Goal: Task Accomplishment & Management: Complete application form

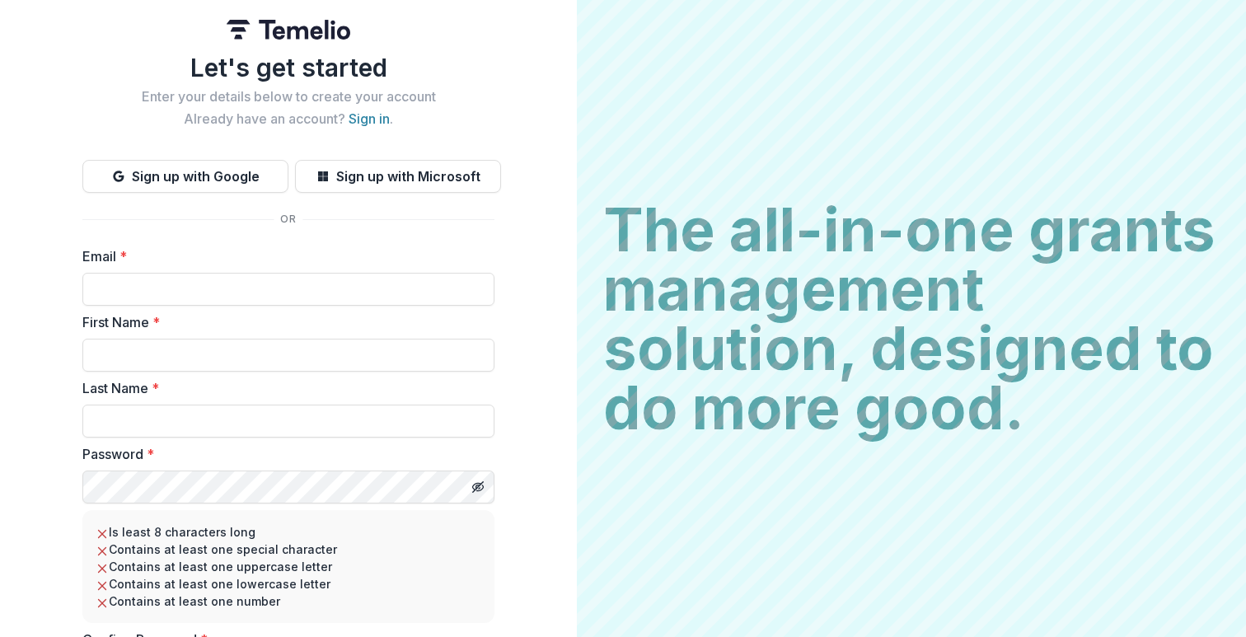
click at [293, 35] on img at bounding box center [289, 30] width 124 height 20
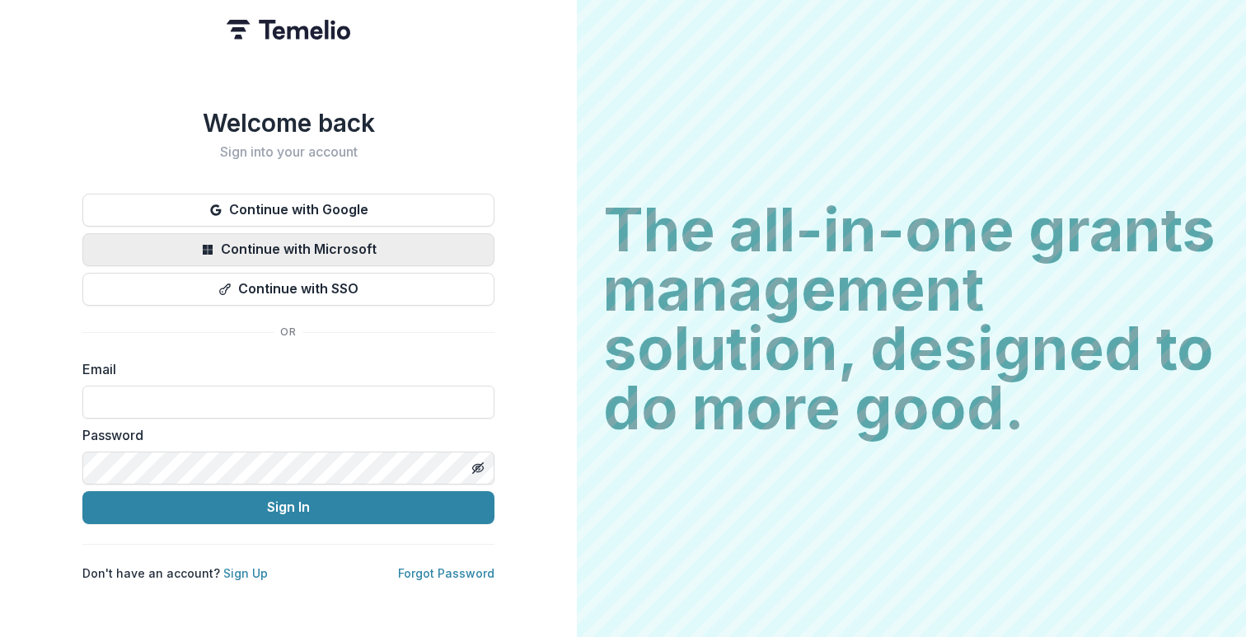
type input "**********"
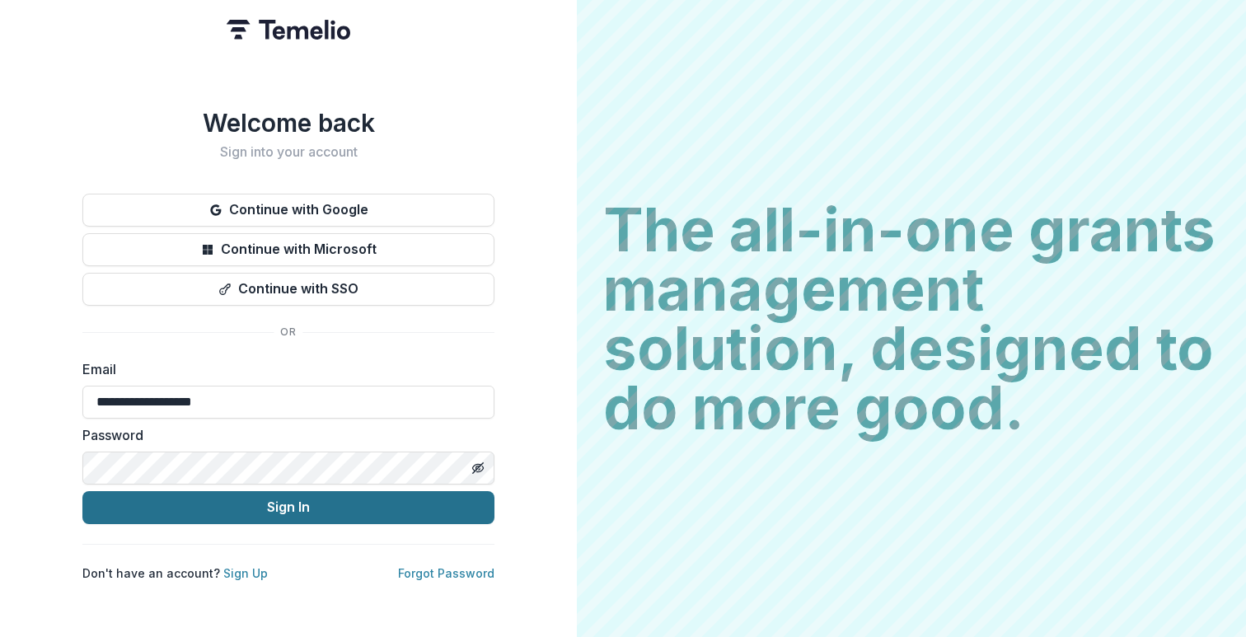
click at [269, 504] on button "Sign In" at bounding box center [288, 507] width 412 height 33
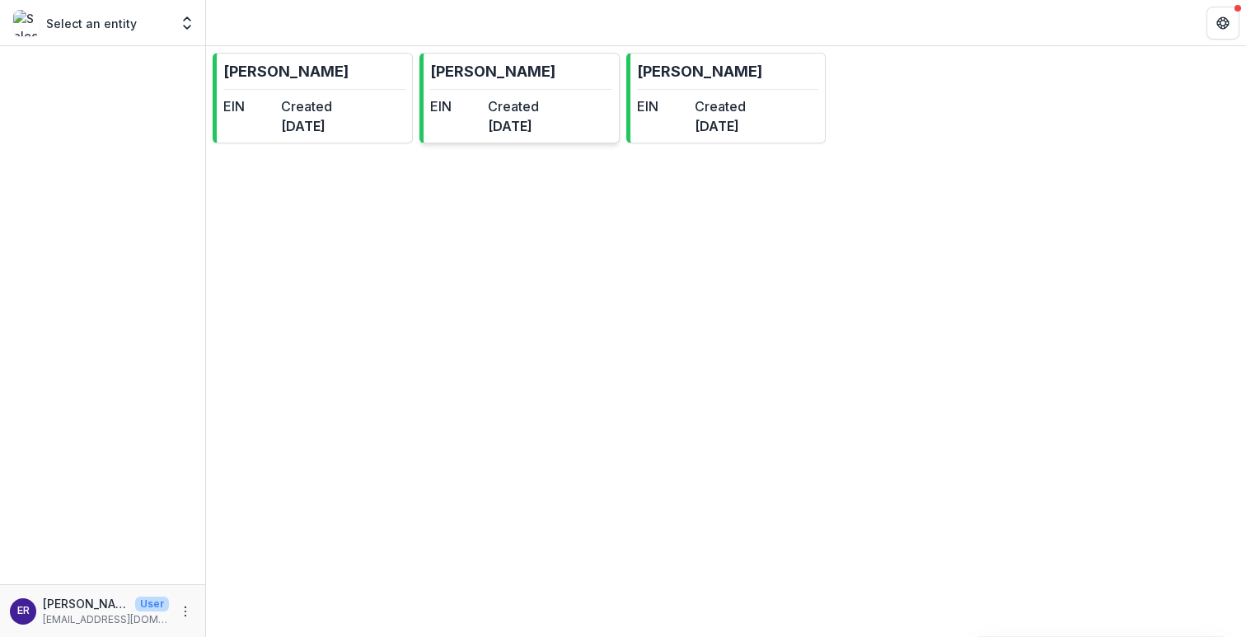
click at [526, 89] on hr at bounding box center [521, 89] width 182 height 1
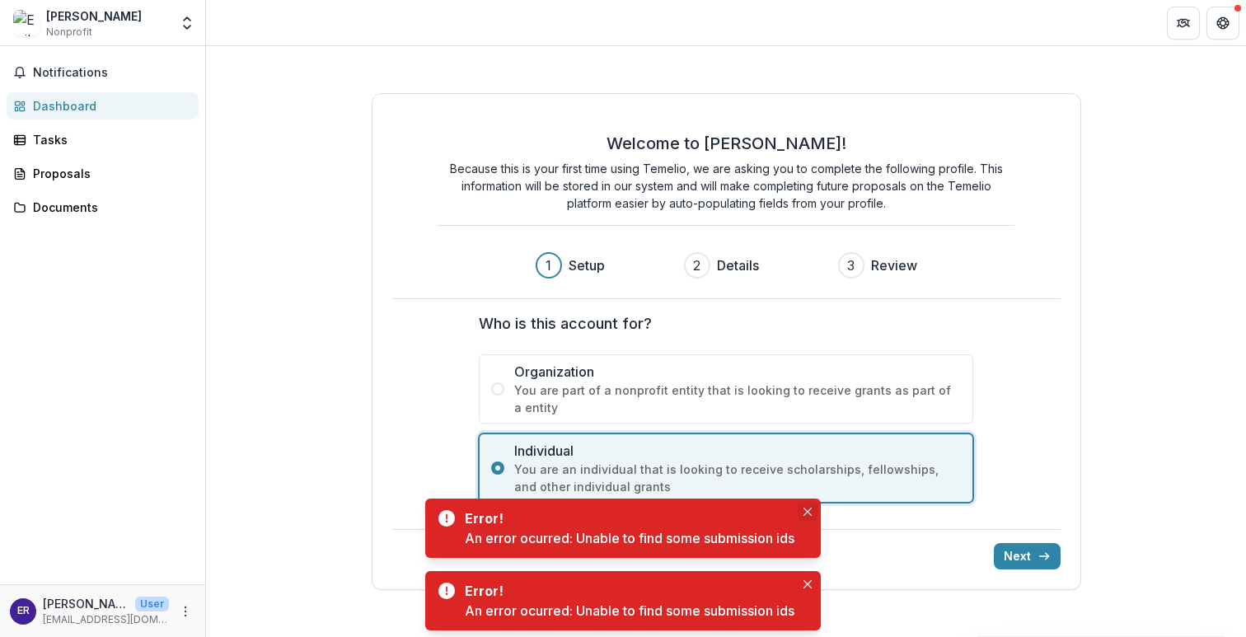
click at [811, 512] on icon "Close" at bounding box center [807, 512] width 8 height 8
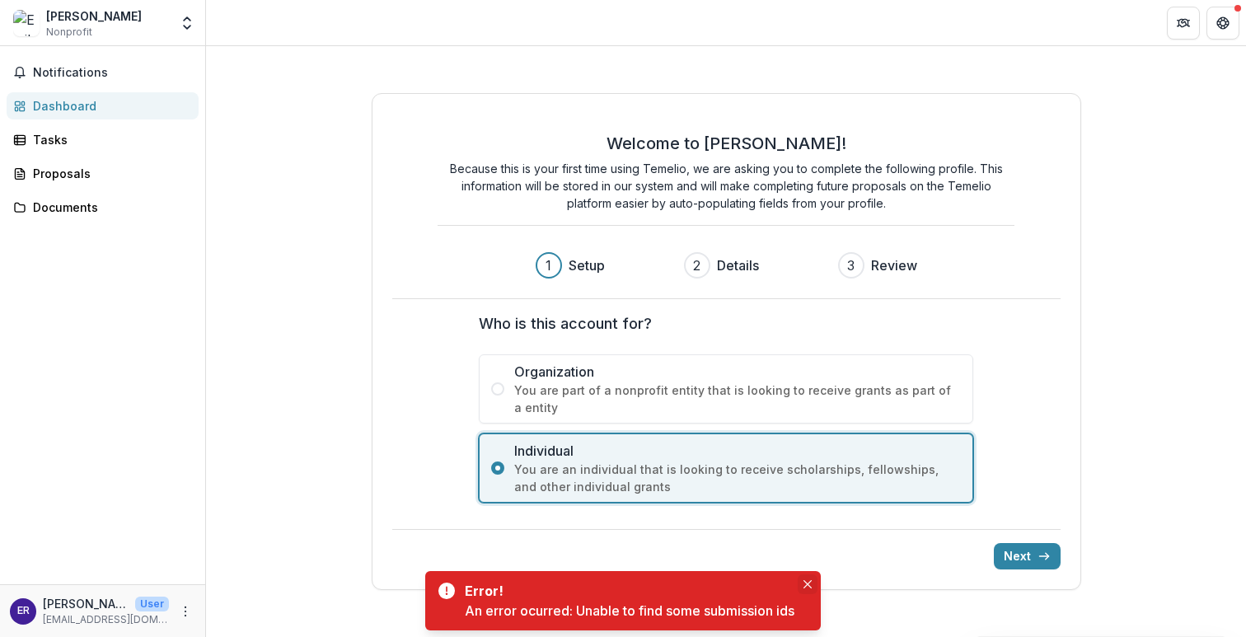
click at [811, 584] on icon "Close" at bounding box center [807, 584] width 8 height 8
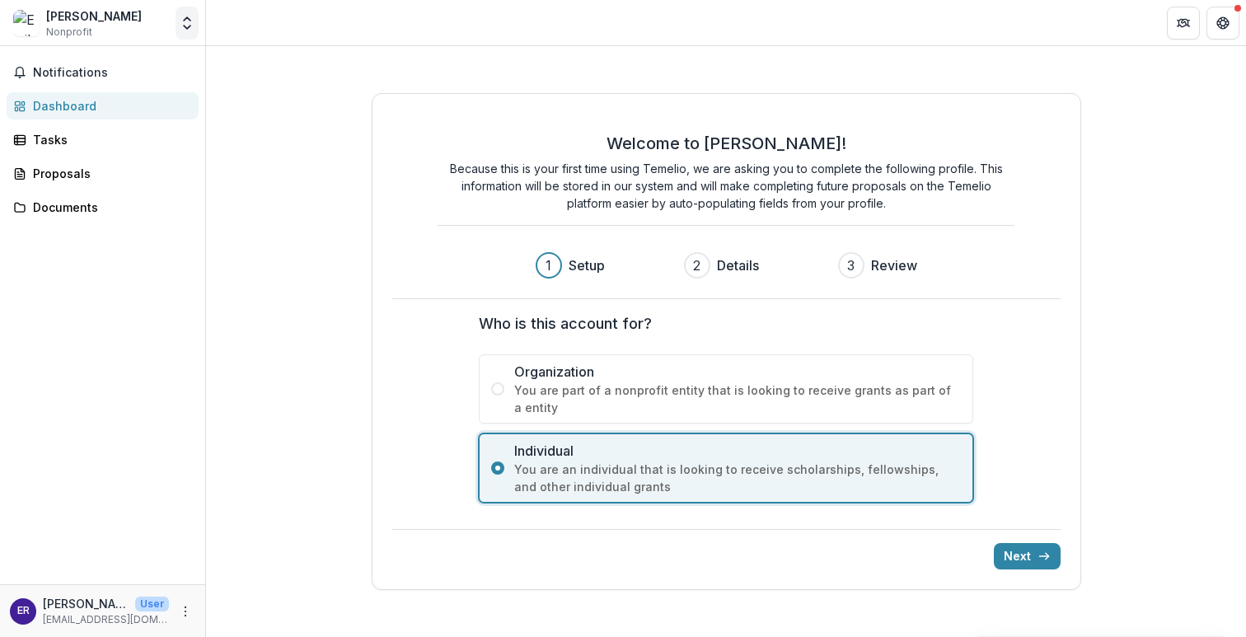
click at [176, 16] on button "Open entity switcher" at bounding box center [186, 23] width 23 height 33
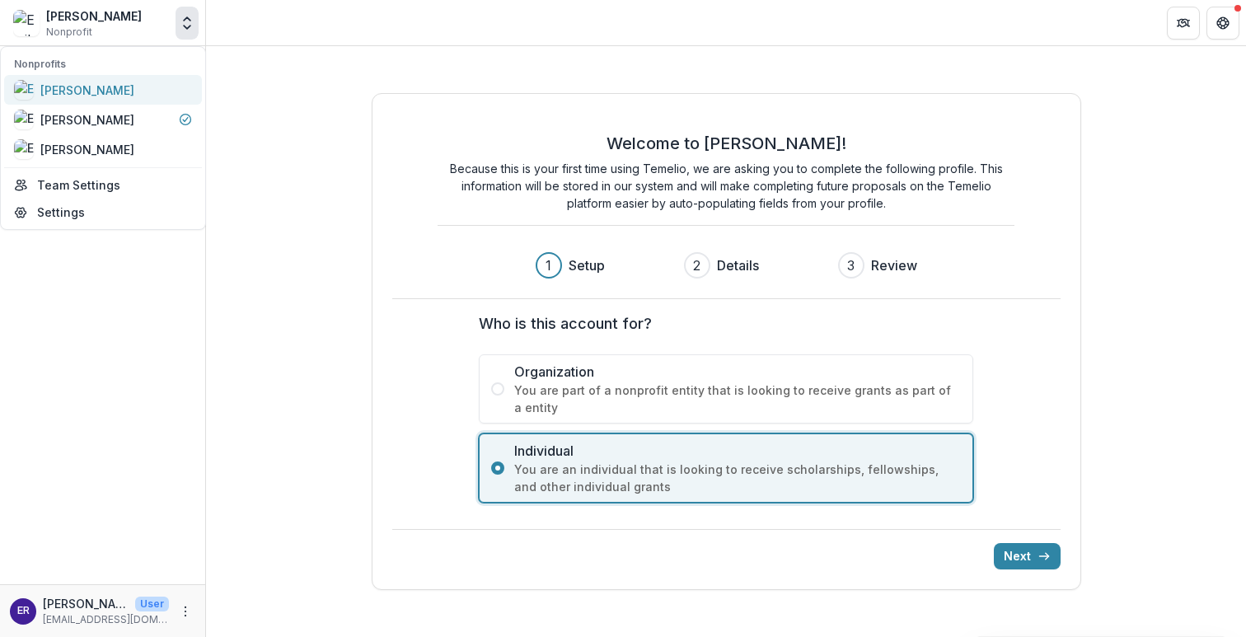
click at [134, 91] on div "[PERSON_NAME]" at bounding box center [87, 90] width 94 height 17
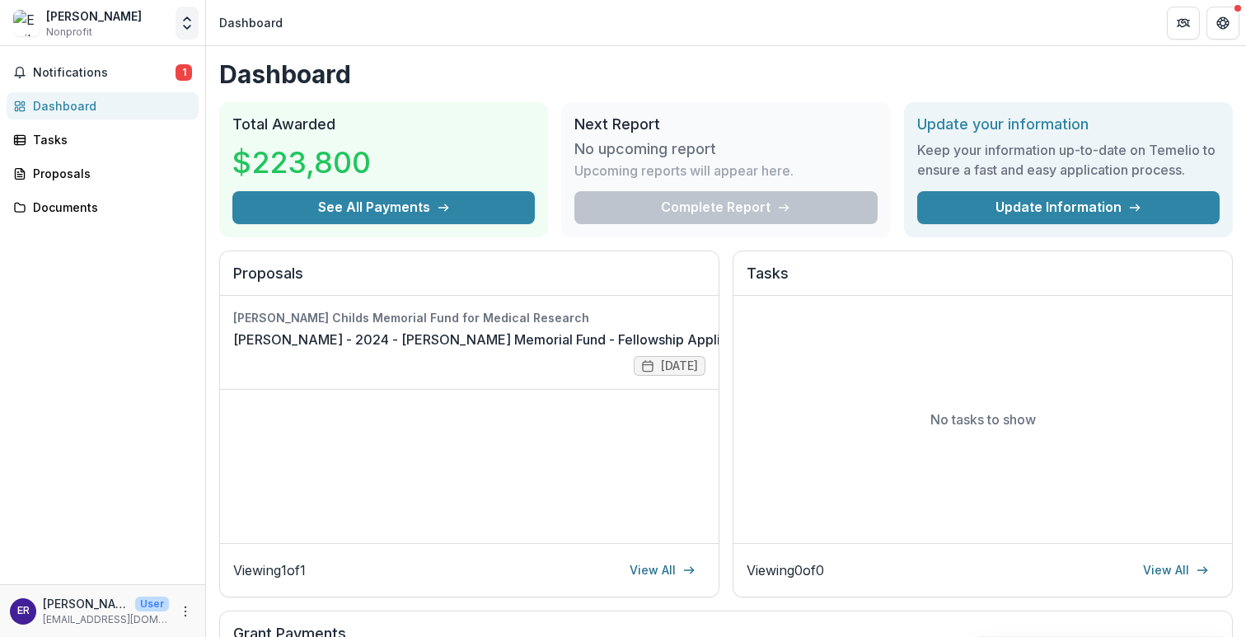
click at [185, 22] on icon "Open entity switcher" at bounding box center [187, 23] width 16 height 16
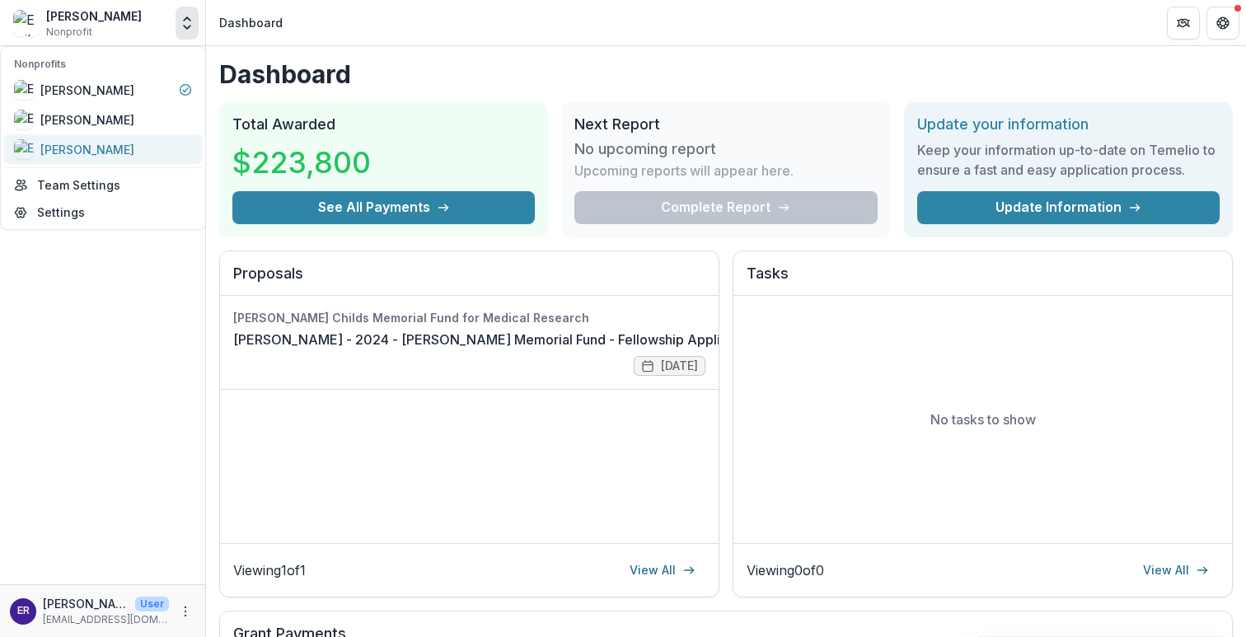
click at [134, 149] on div "[PERSON_NAME]" at bounding box center [87, 149] width 94 height 17
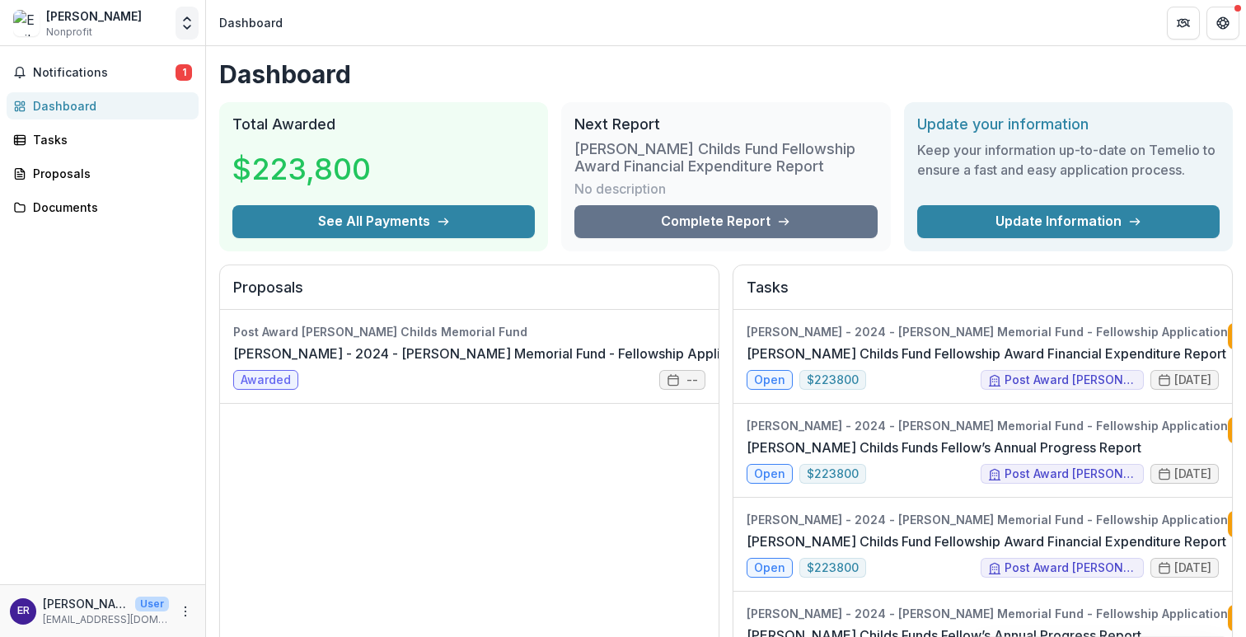
click at [184, 27] on icon "Open entity switcher" at bounding box center [187, 23] width 16 height 16
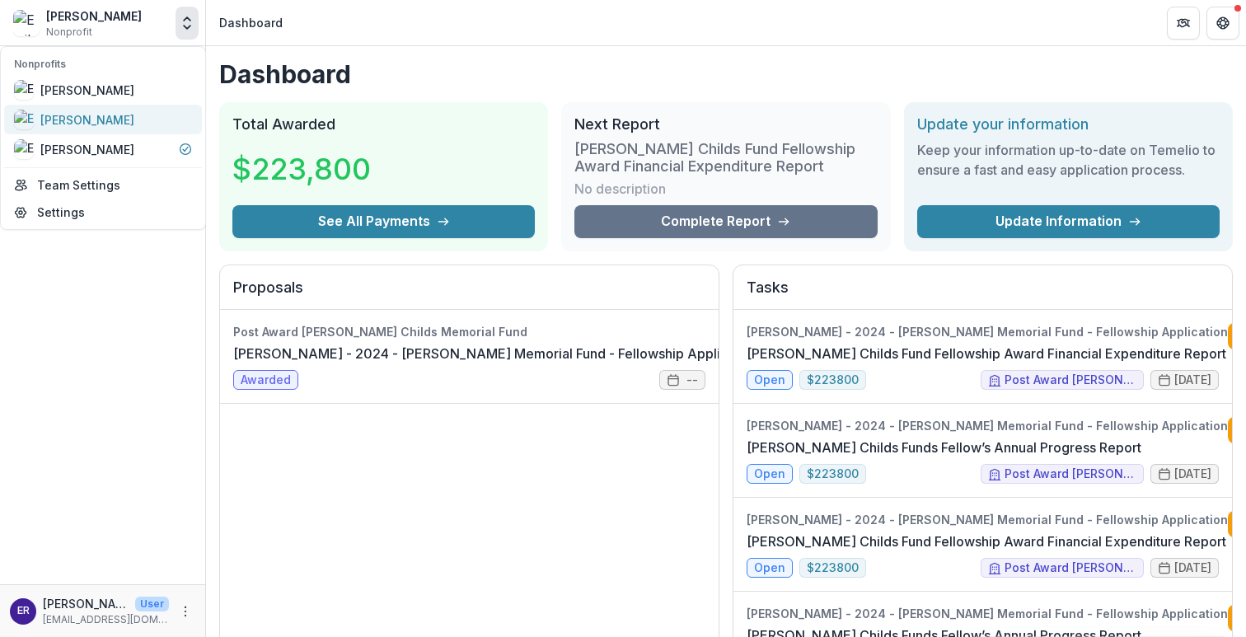
click at [172, 119] on div "[PERSON_NAME]" at bounding box center [103, 120] width 178 height 20
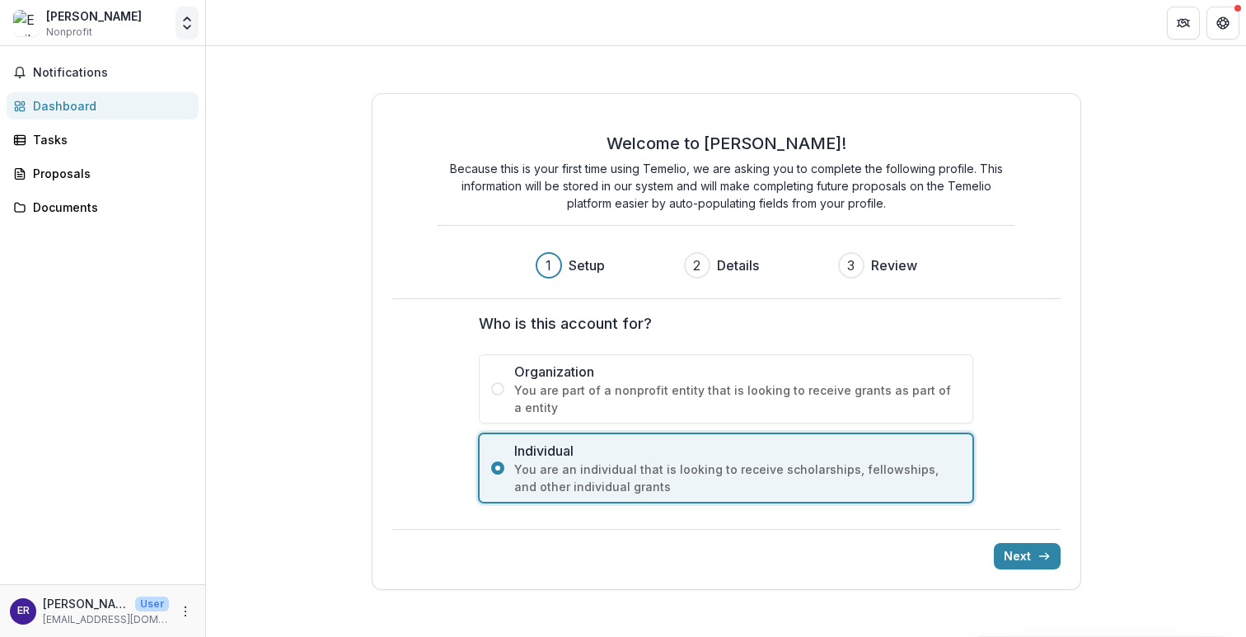
click at [185, 23] on icon "Open entity switcher" at bounding box center [187, 23] width 16 height 16
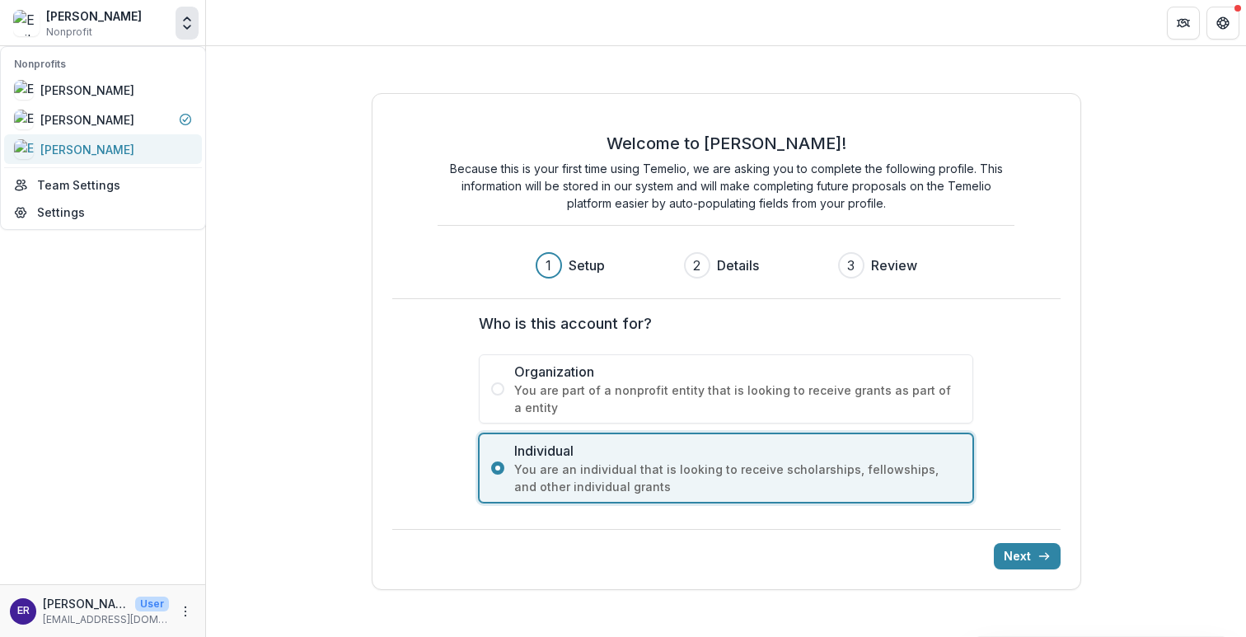
click at [154, 140] on div "[PERSON_NAME]" at bounding box center [103, 149] width 178 height 20
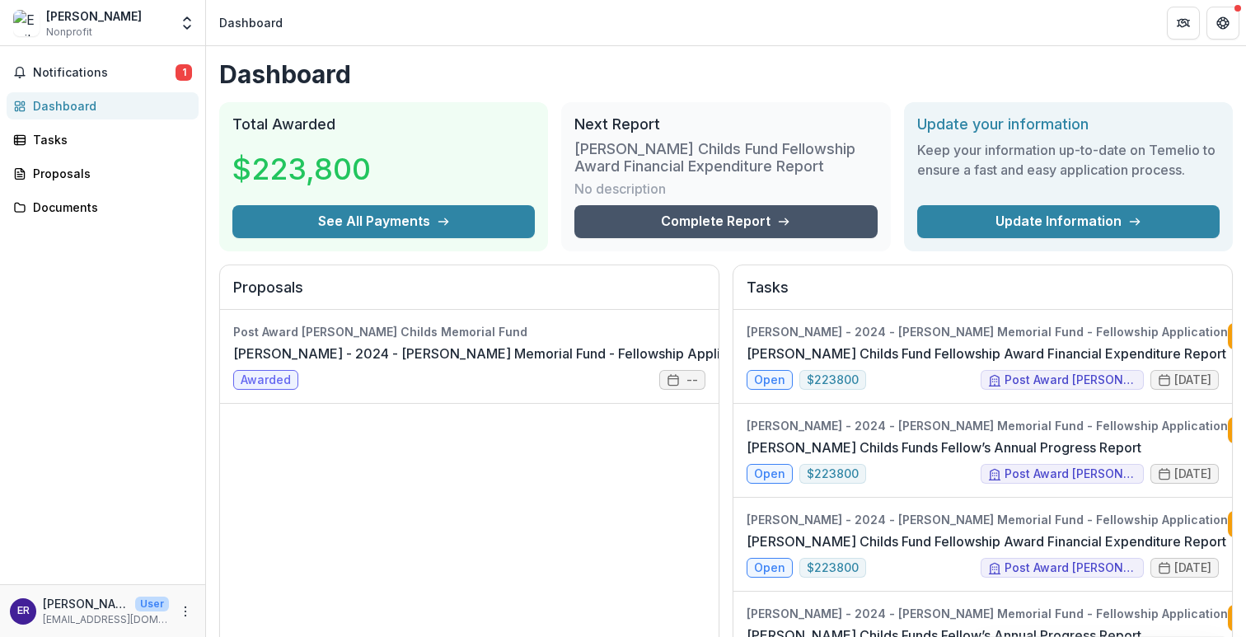
click at [672, 227] on link "Complete Report" at bounding box center [725, 221] width 302 height 33
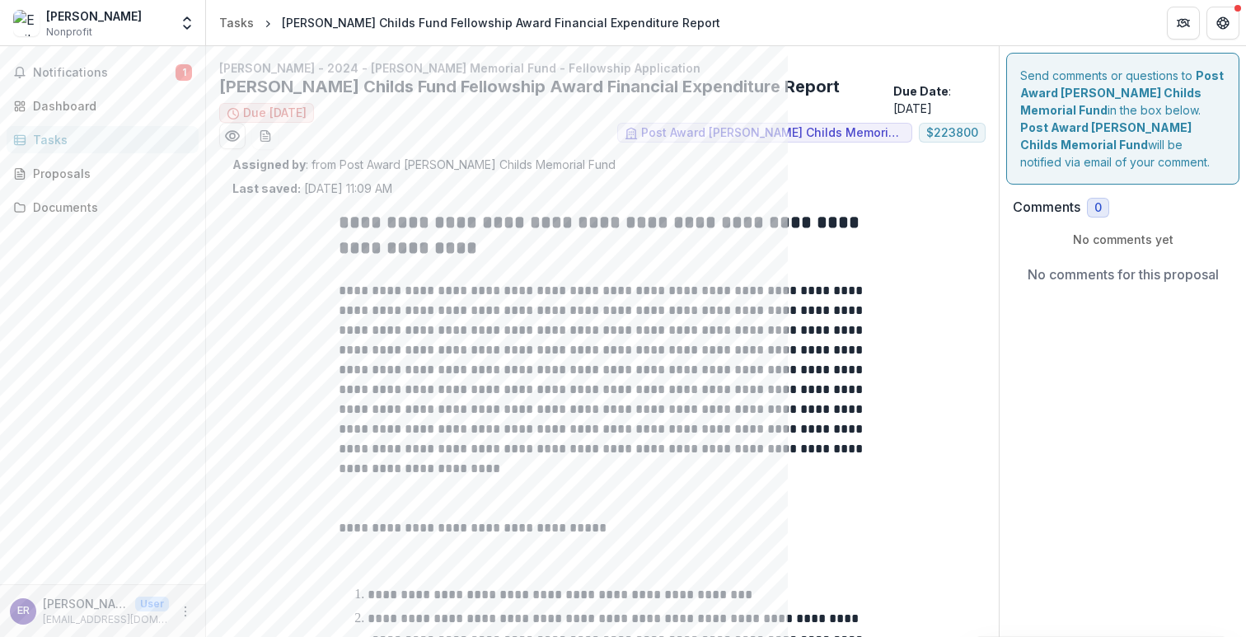
click at [152, 16] on div "[PERSON_NAME] Nonprofit" at bounding box center [91, 23] width 156 height 32
click at [174, 22] on div "[PERSON_NAME] Nonprofit Nonprofits [PERSON_NAME] [PERSON_NAME] [PERSON_NAME] Te…" at bounding box center [103, 23] width 192 height 33
click at [183, 23] on icon "Open entity switcher" at bounding box center [187, 23] width 16 height 16
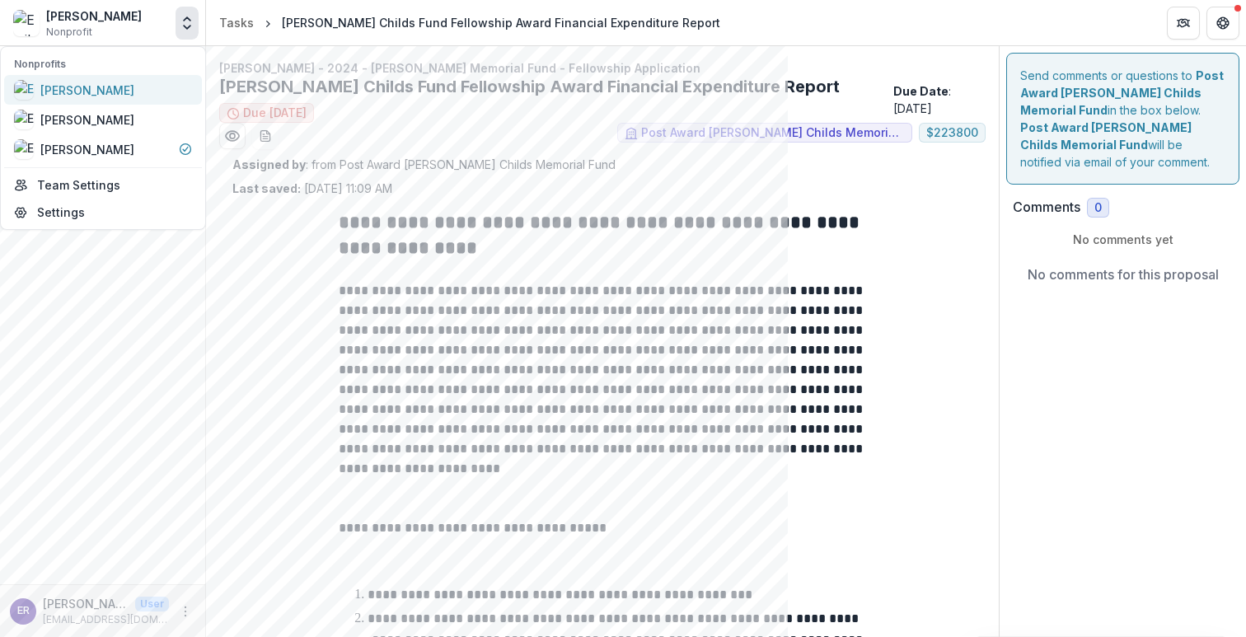
click at [134, 93] on div "[PERSON_NAME]" at bounding box center [87, 90] width 94 height 17
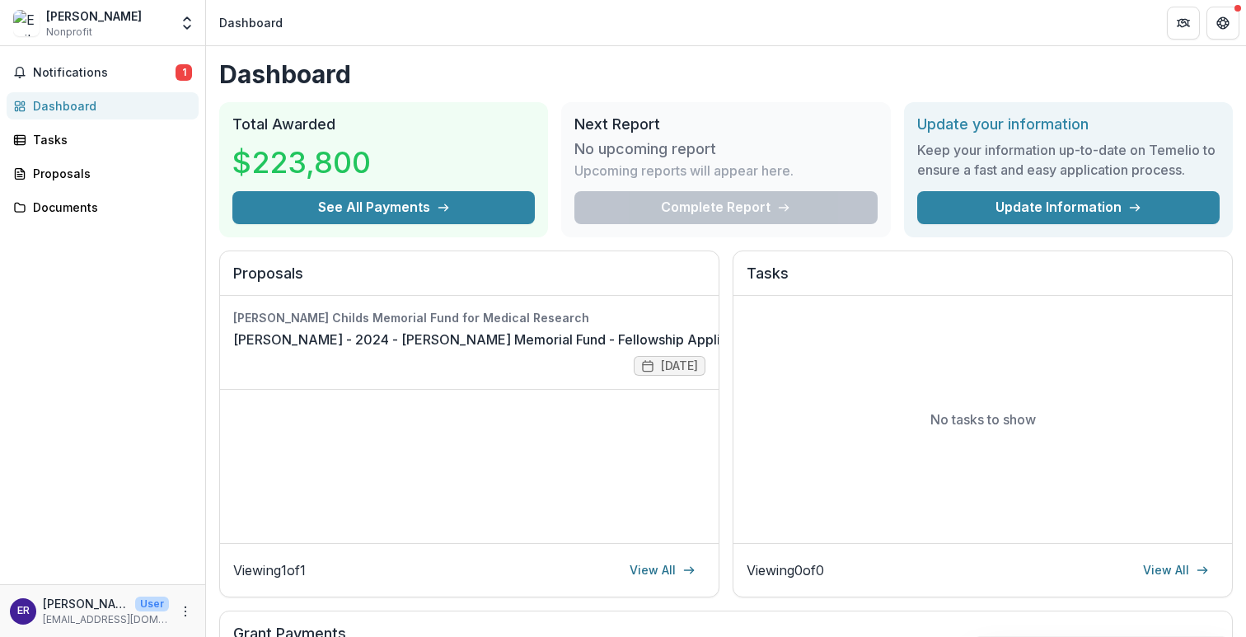
click at [708, 207] on div "Complete Report" at bounding box center [725, 207] width 302 height 33
click at [154, 20] on div "[PERSON_NAME] Nonprofit" at bounding box center [91, 23] width 156 height 32
click at [184, 26] on polyline "Open entity switcher" at bounding box center [187, 27] width 7 height 3
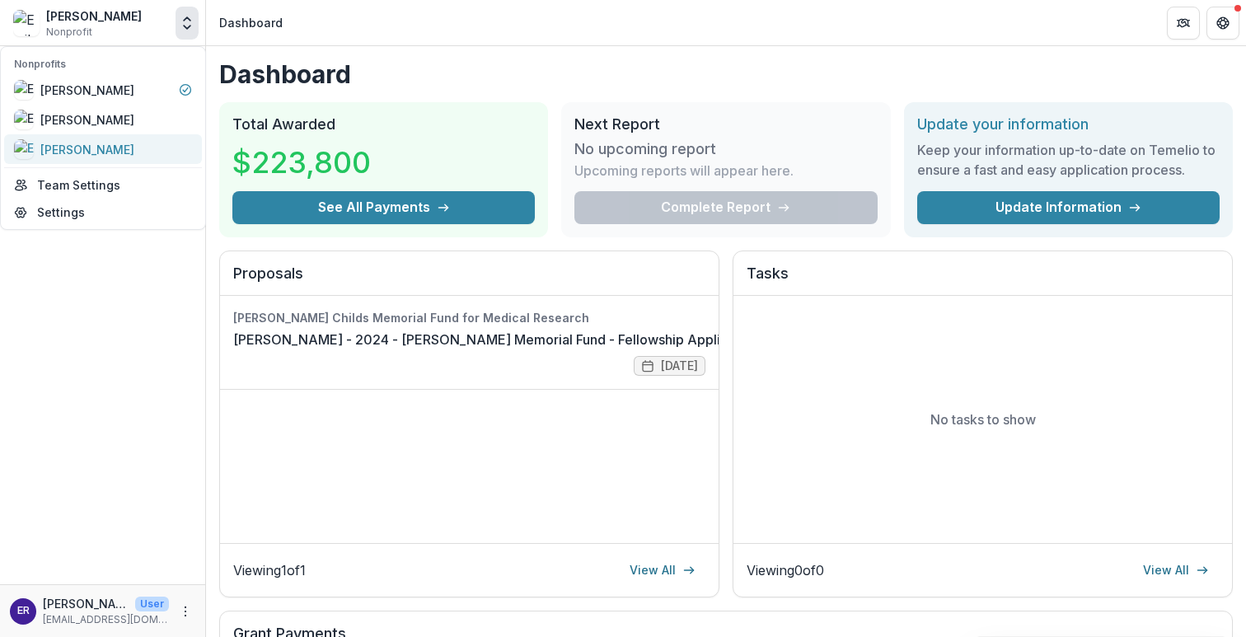
click at [151, 157] on div "[PERSON_NAME]" at bounding box center [103, 149] width 178 height 20
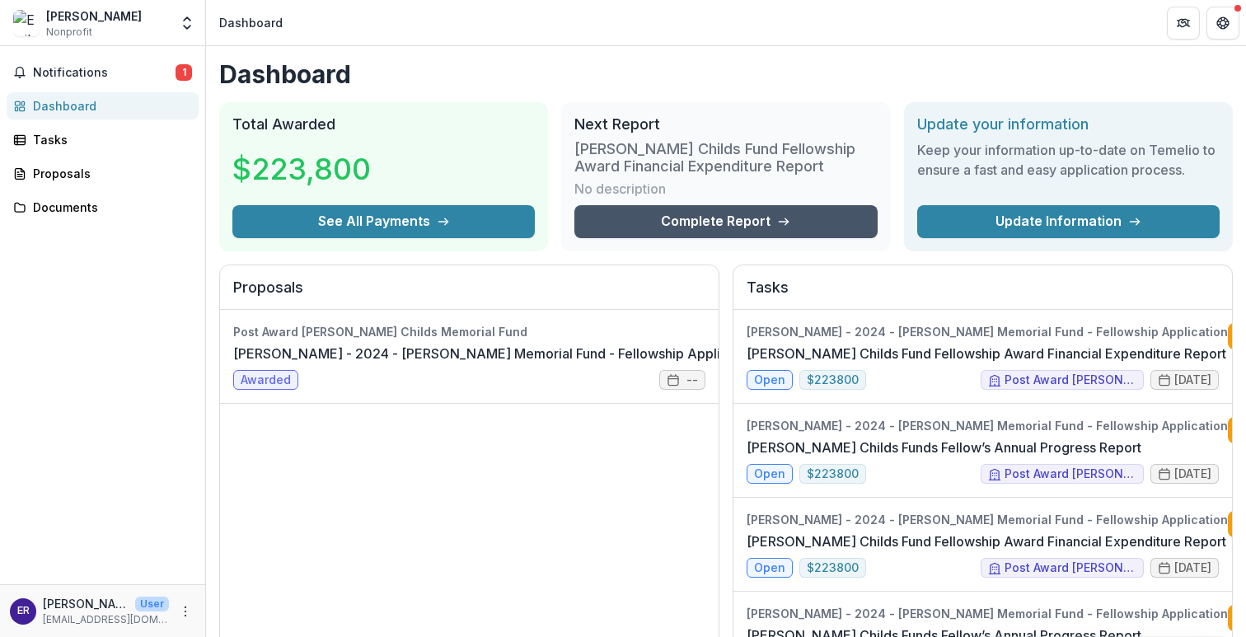
click at [724, 213] on link "Complete Report" at bounding box center [725, 221] width 302 height 33
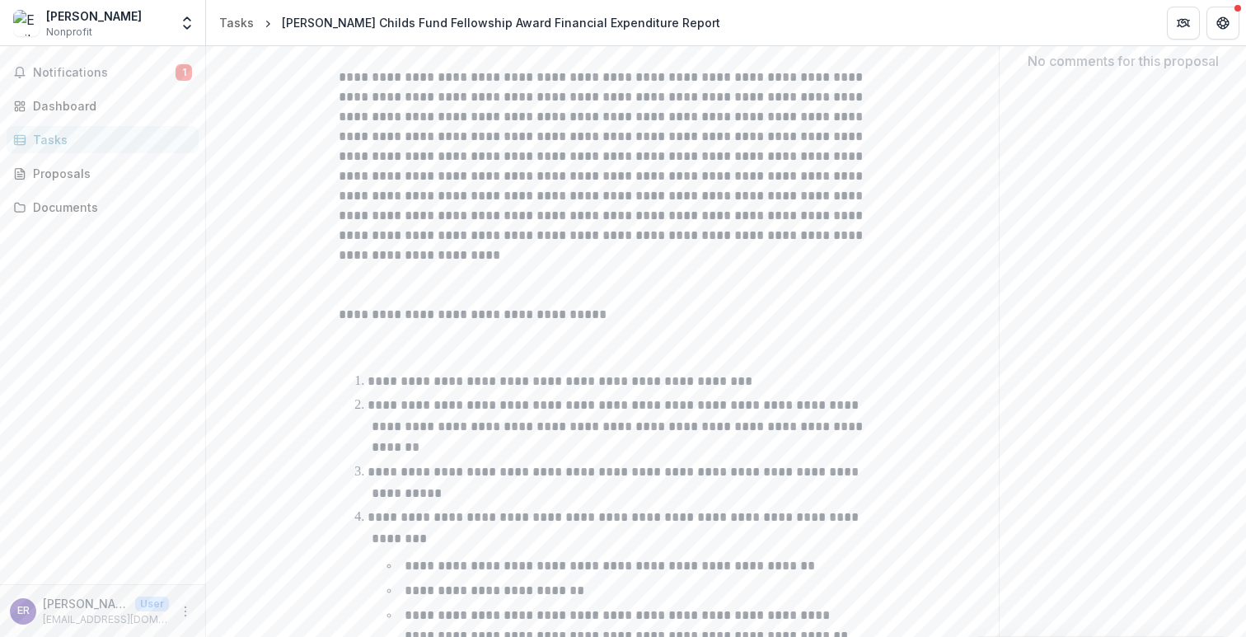
scroll to position [158, 0]
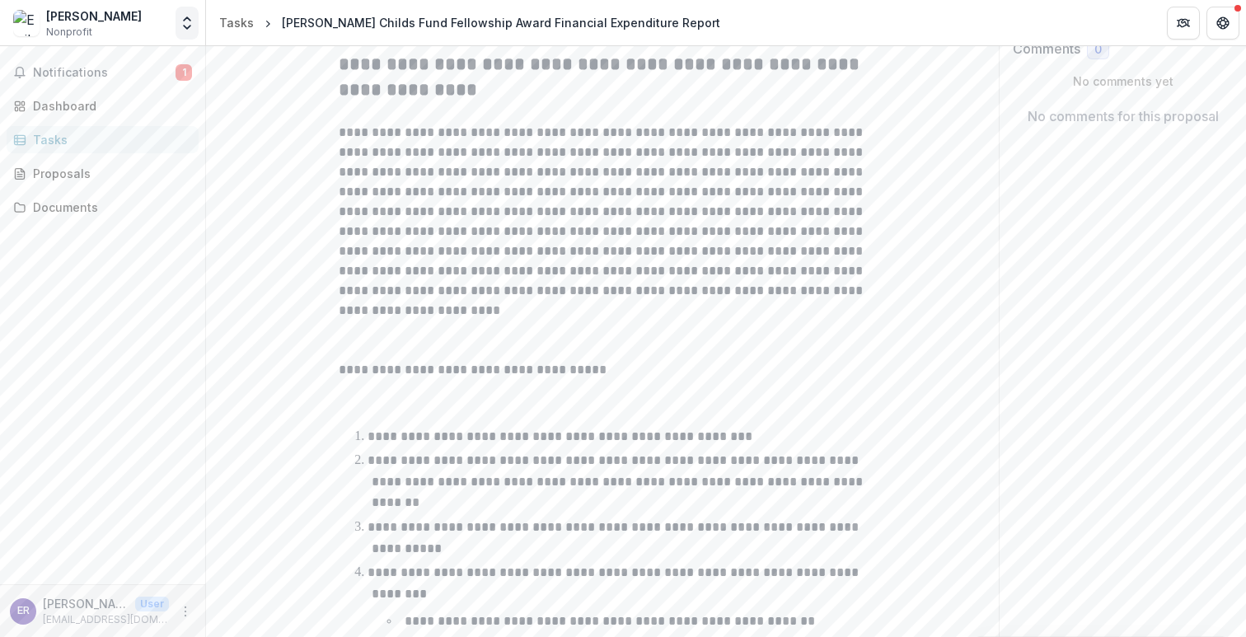
click at [189, 22] on icon "Open entity switcher" at bounding box center [187, 23] width 16 height 16
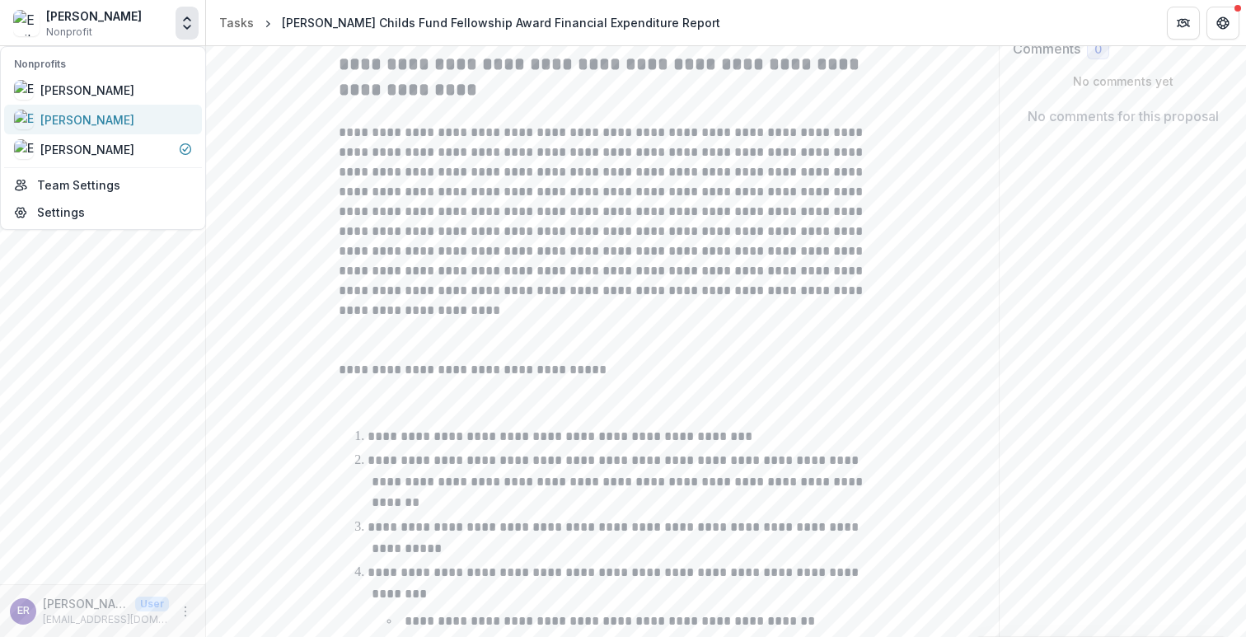
click at [134, 124] on div "[PERSON_NAME]" at bounding box center [87, 119] width 94 height 17
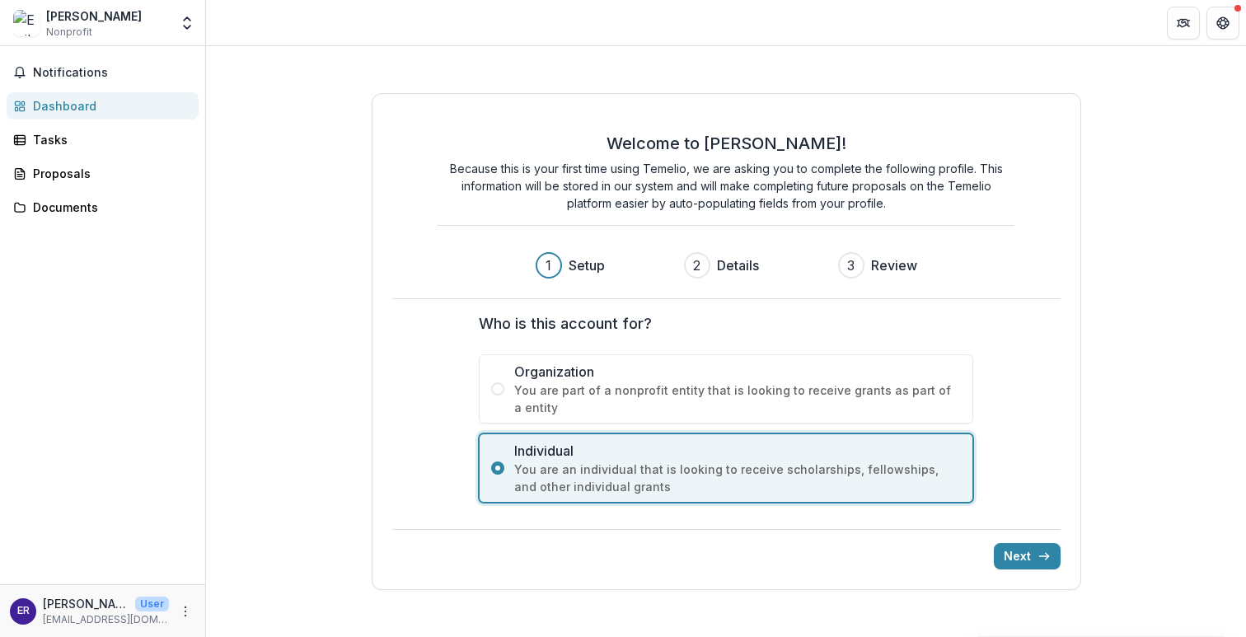
click at [172, 19] on div "[PERSON_NAME] Nonprofit Nonprofits [PERSON_NAME] [PERSON_NAME] [PERSON_NAME] Te…" at bounding box center [103, 23] width 192 height 33
click at [188, 21] on icon "Open entity switcher" at bounding box center [187, 23] width 16 height 16
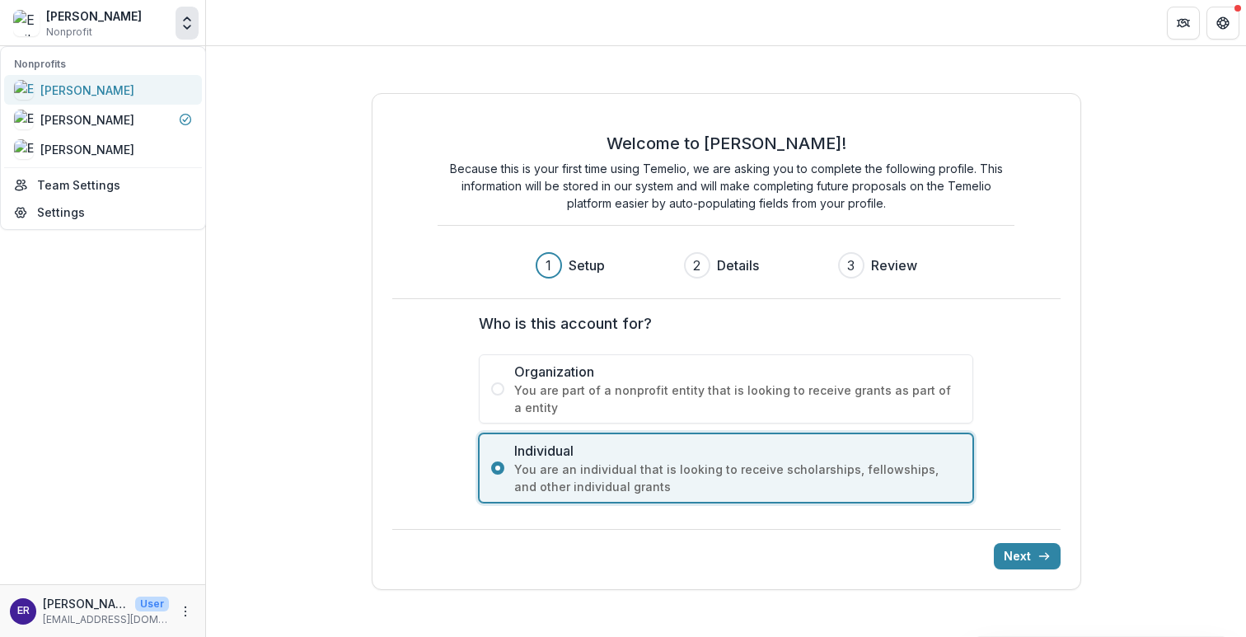
click at [174, 92] on div "[PERSON_NAME]" at bounding box center [103, 90] width 178 height 20
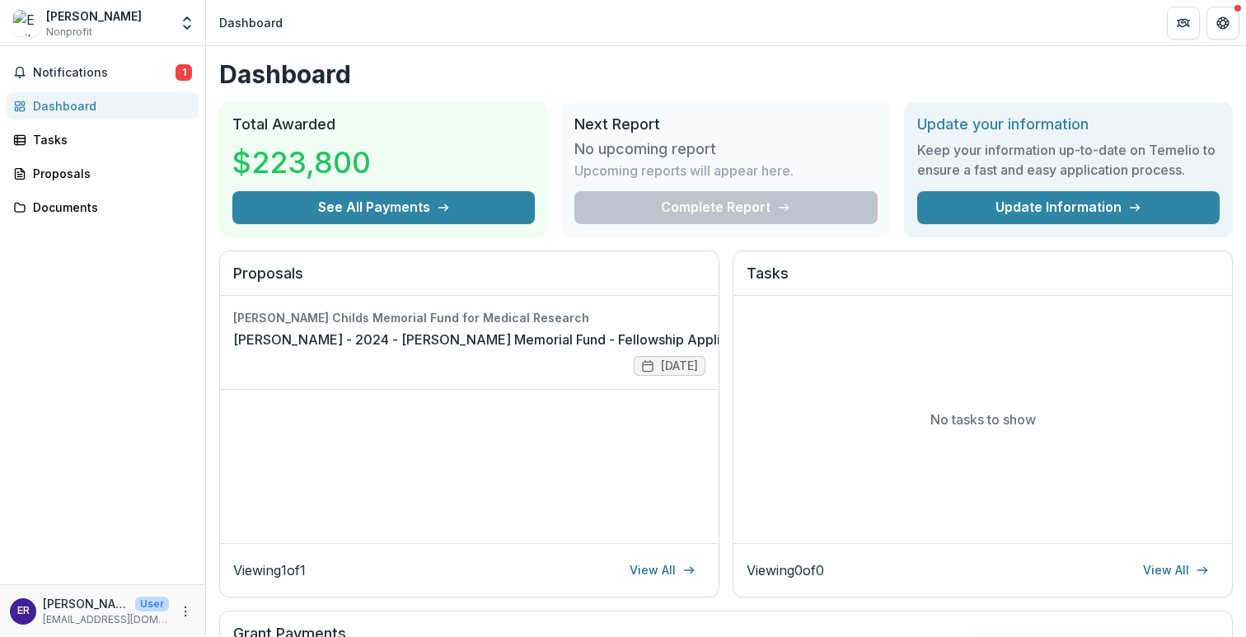
click at [817, 209] on div "Complete Report" at bounding box center [725, 207] width 302 height 33
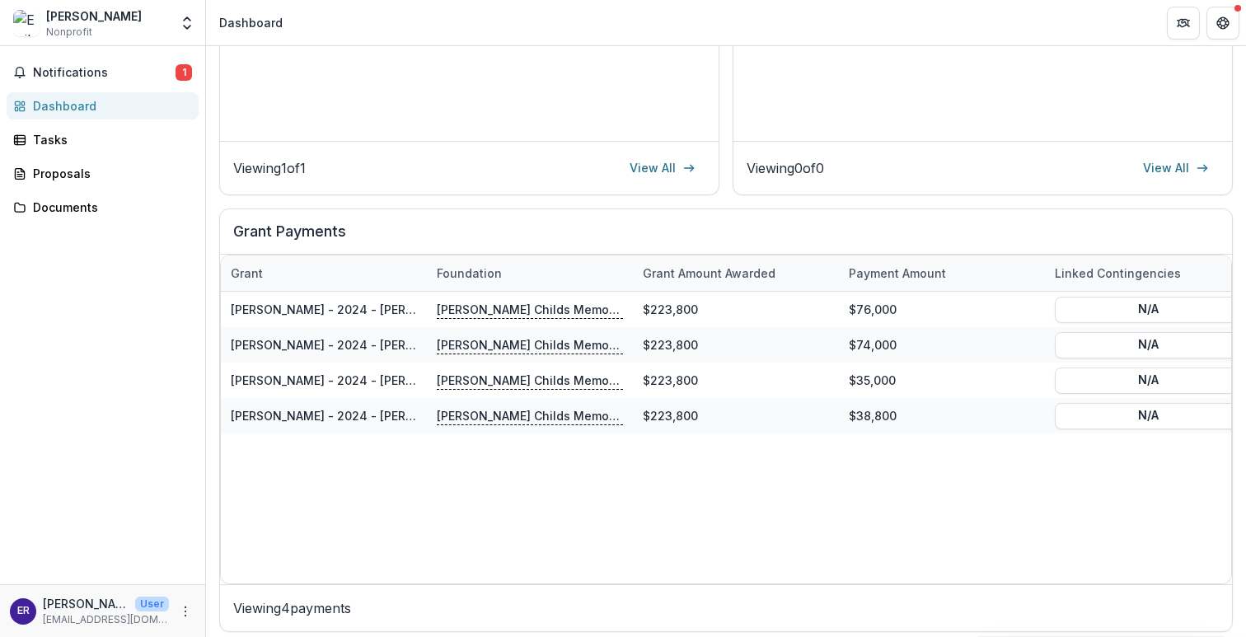
scroll to position [410, 0]
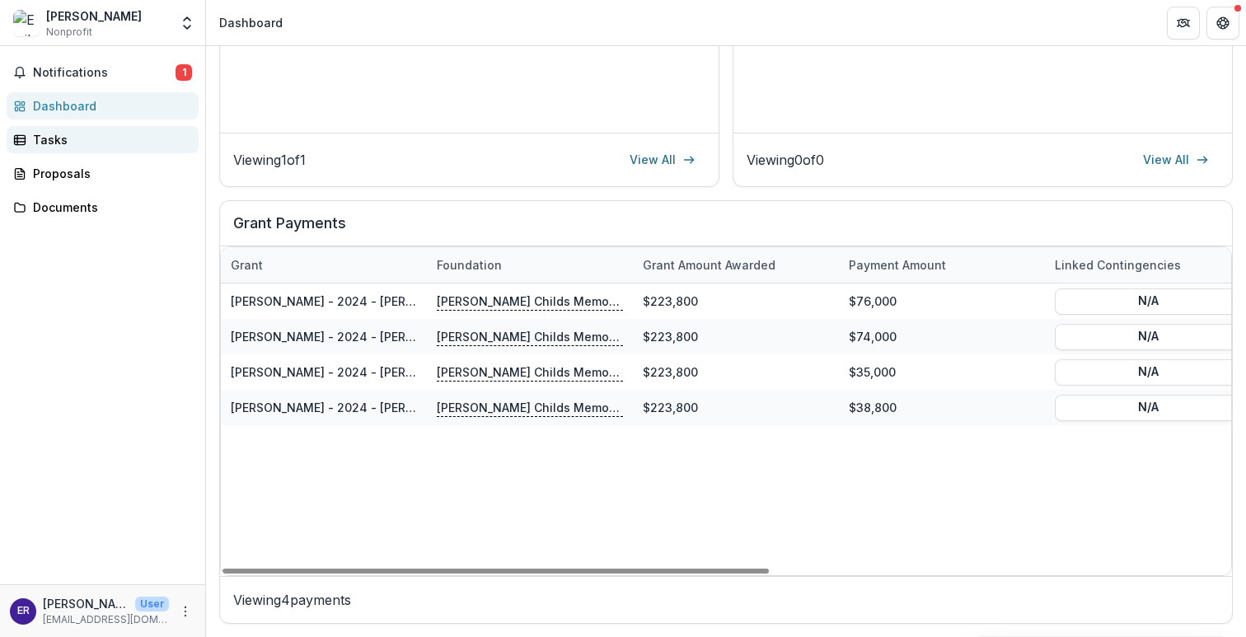
click at [73, 143] on div "Tasks" at bounding box center [109, 139] width 152 height 17
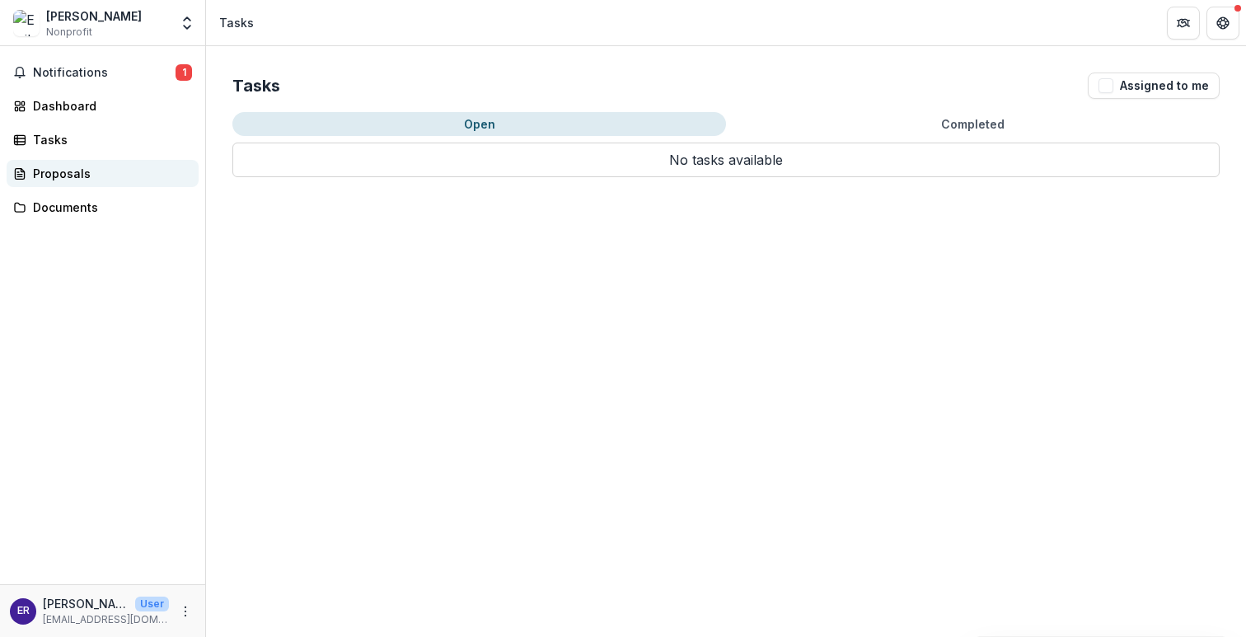
click at [77, 171] on div "Proposals" at bounding box center [109, 173] width 152 height 17
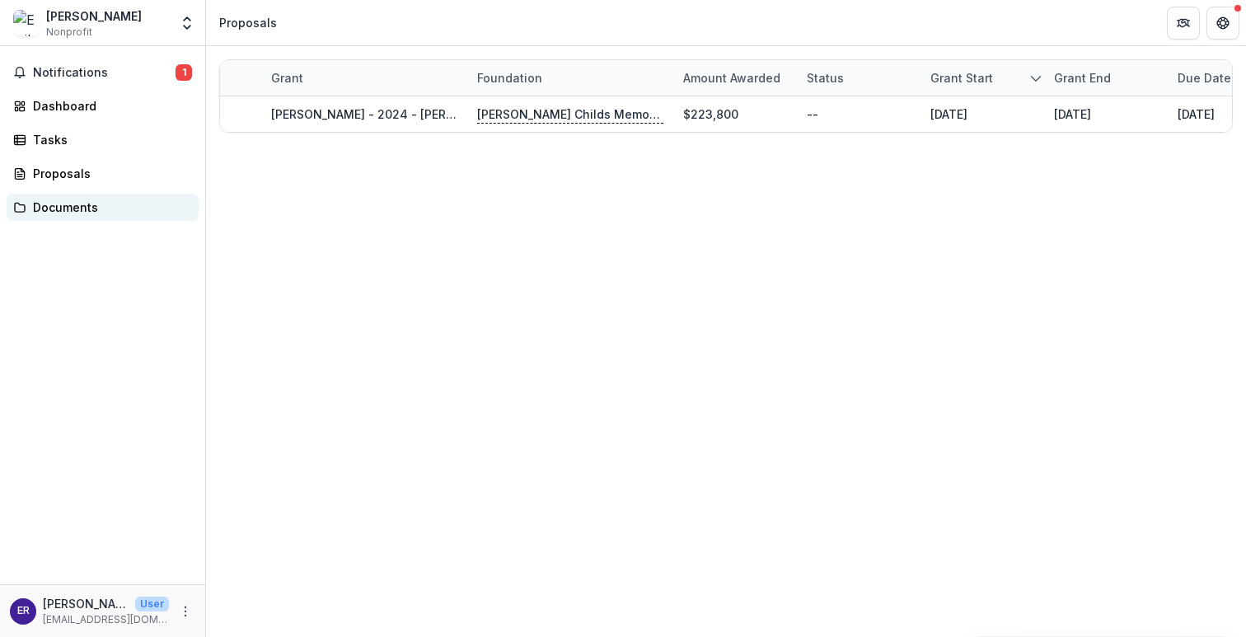
click at [80, 202] on div "Documents" at bounding box center [109, 207] width 152 height 17
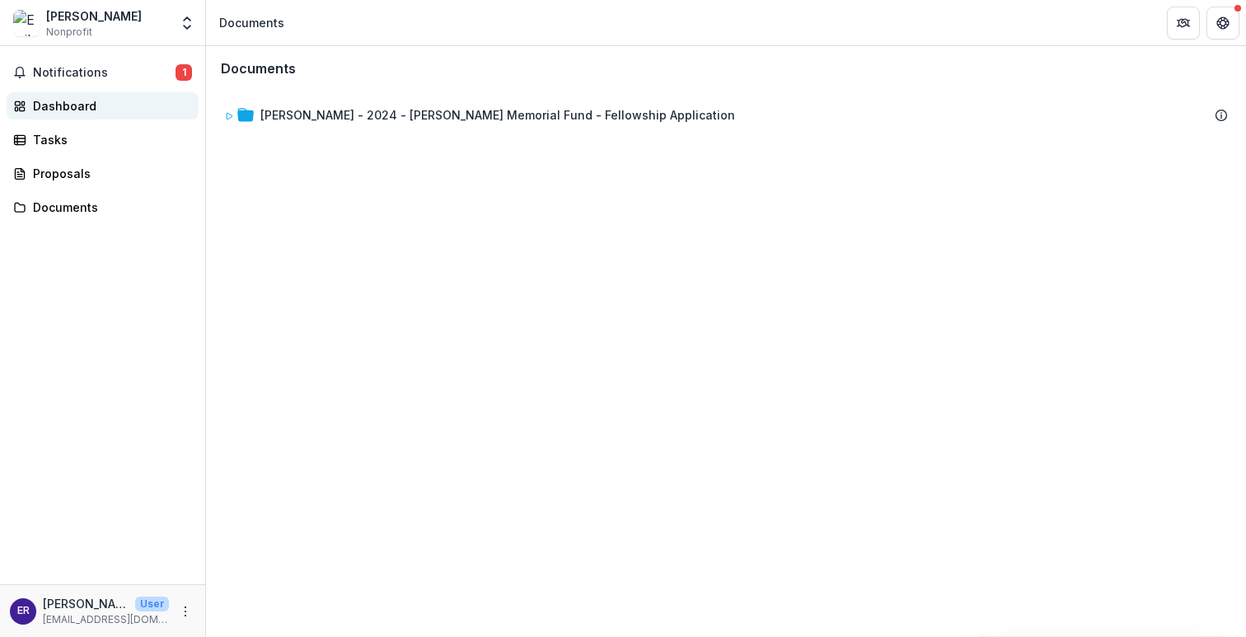
click at [58, 115] on link "Dashboard" at bounding box center [103, 105] width 192 height 27
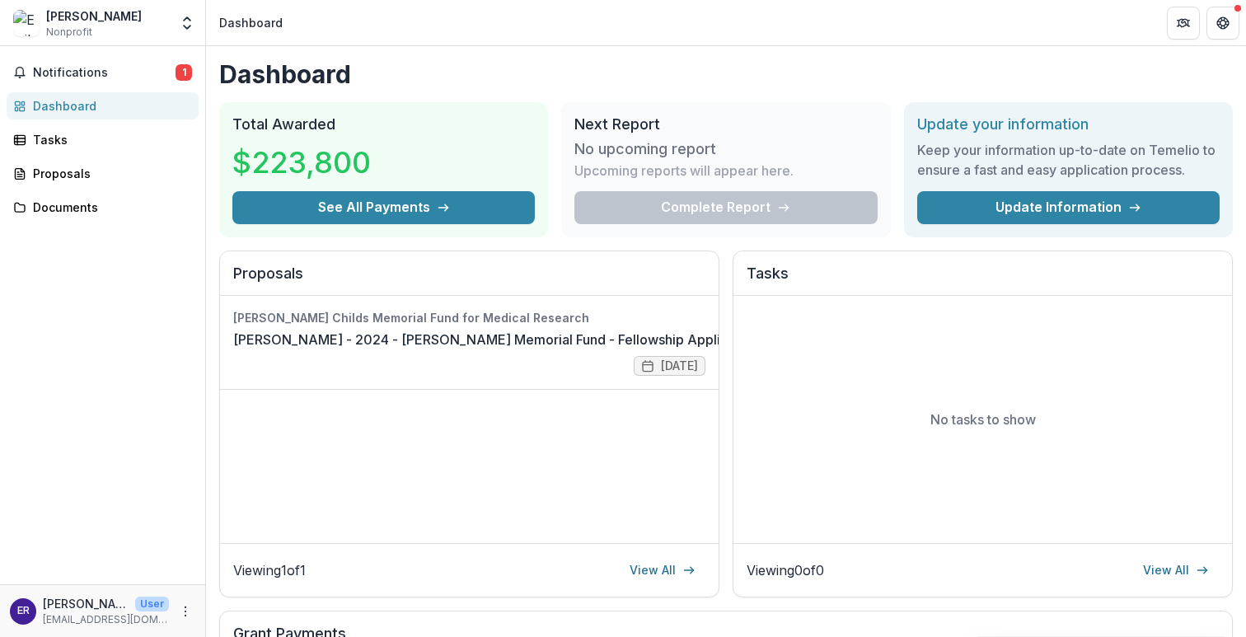
click at [161, 10] on div "[PERSON_NAME] Nonprofit" at bounding box center [91, 23] width 156 height 32
click at [185, 17] on icon "Open entity switcher" at bounding box center [187, 23] width 16 height 16
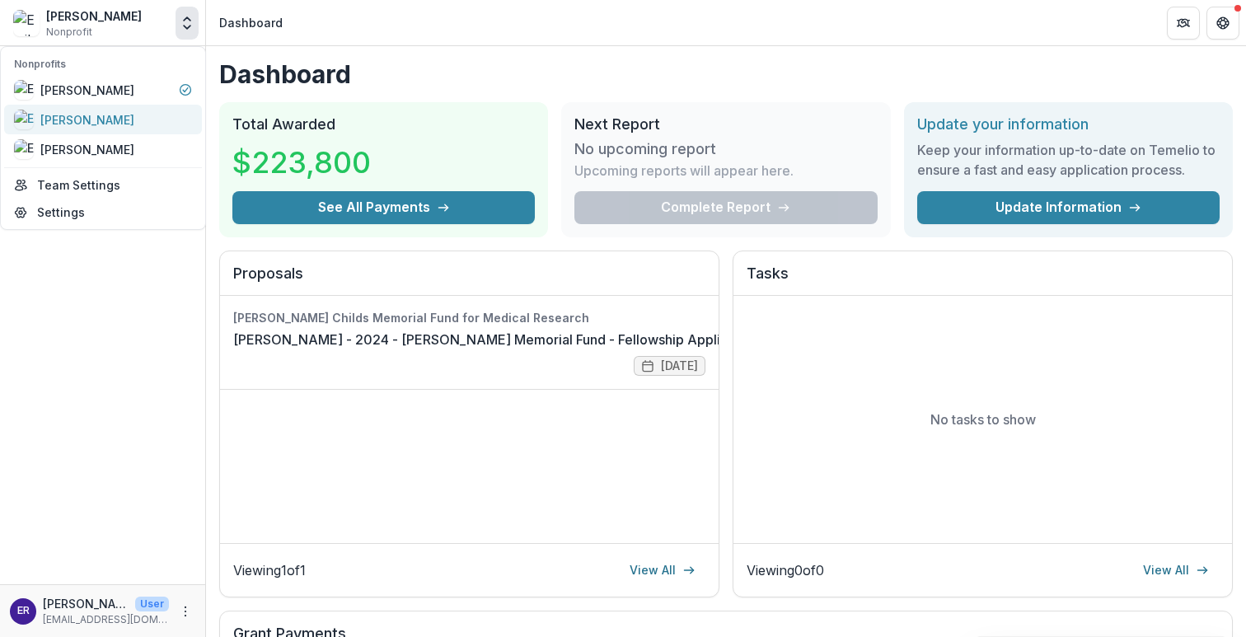
click at [134, 123] on div "[PERSON_NAME]" at bounding box center [87, 119] width 94 height 17
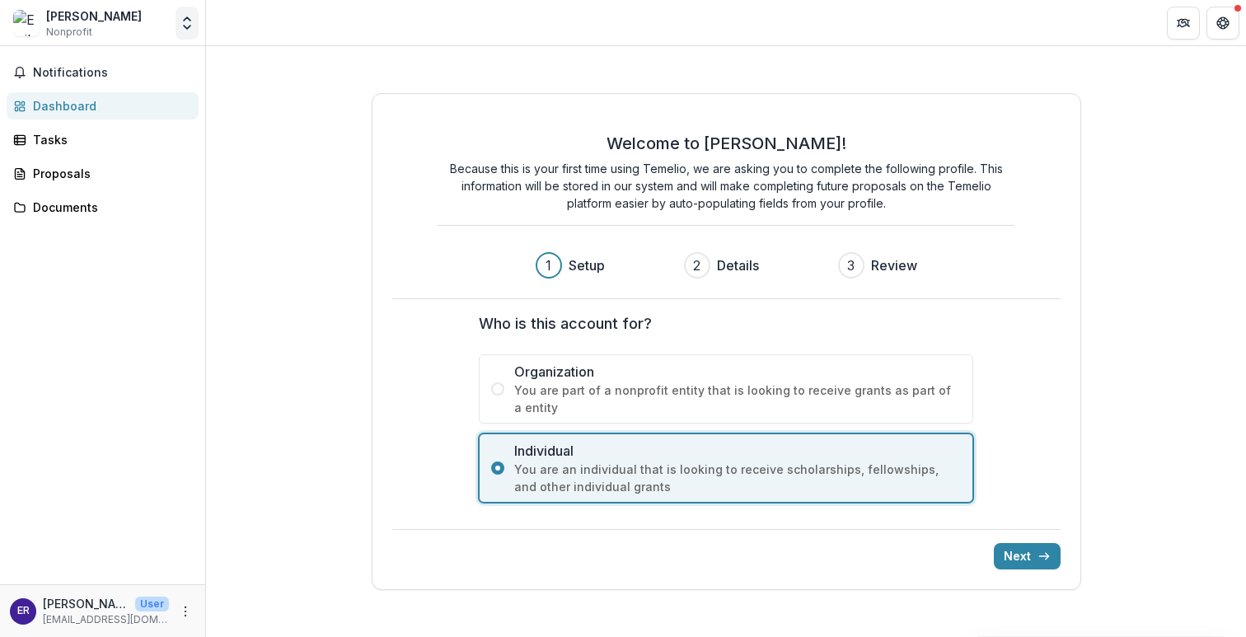
click at [182, 16] on icon "Open entity switcher" at bounding box center [187, 23] width 16 height 16
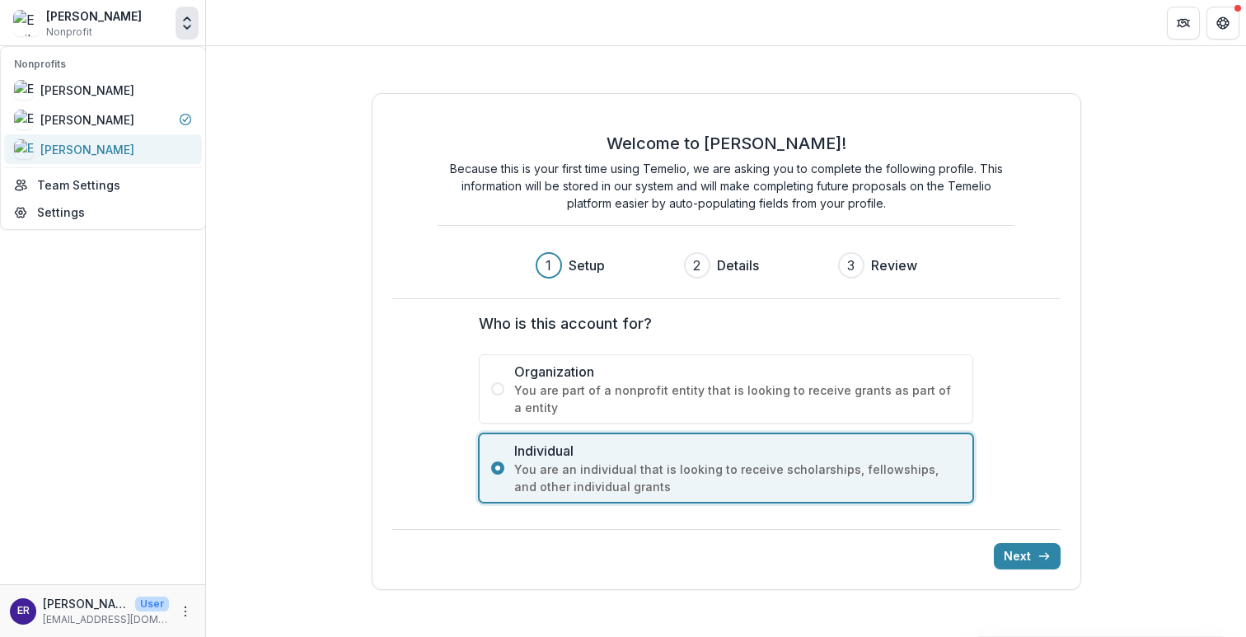
click at [155, 142] on div "[PERSON_NAME]" at bounding box center [103, 149] width 178 height 20
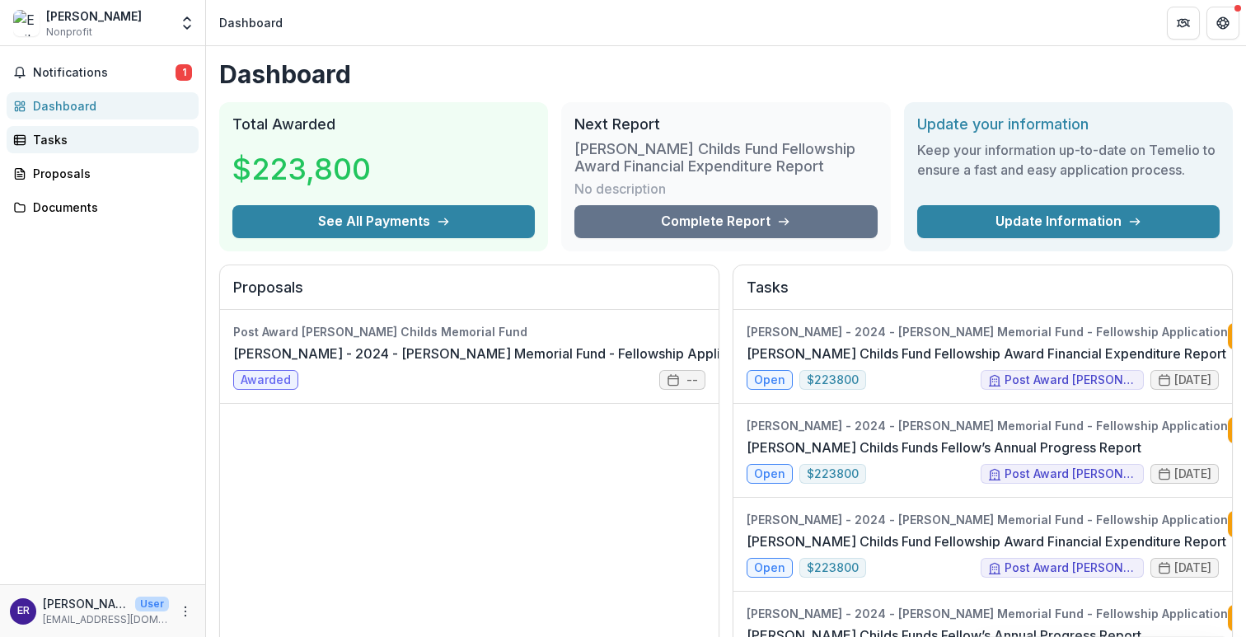
click at [64, 129] on link "Tasks" at bounding box center [103, 139] width 192 height 27
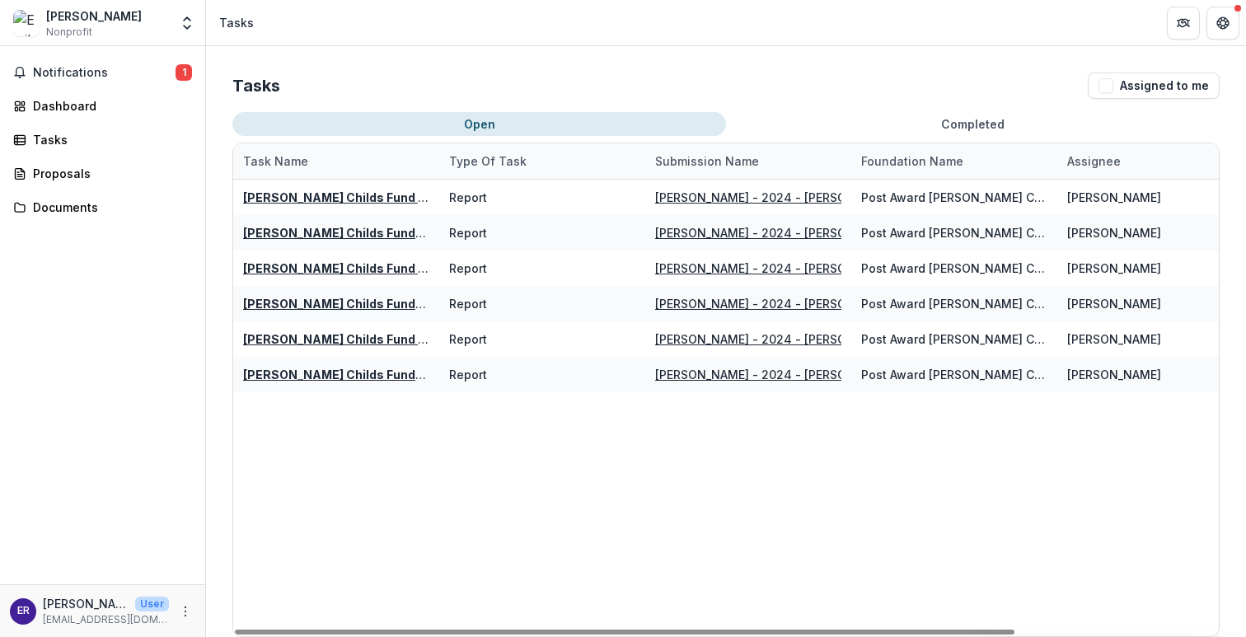
click at [488, 121] on button "Open" at bounding box center [479, 124] width 494 height 24
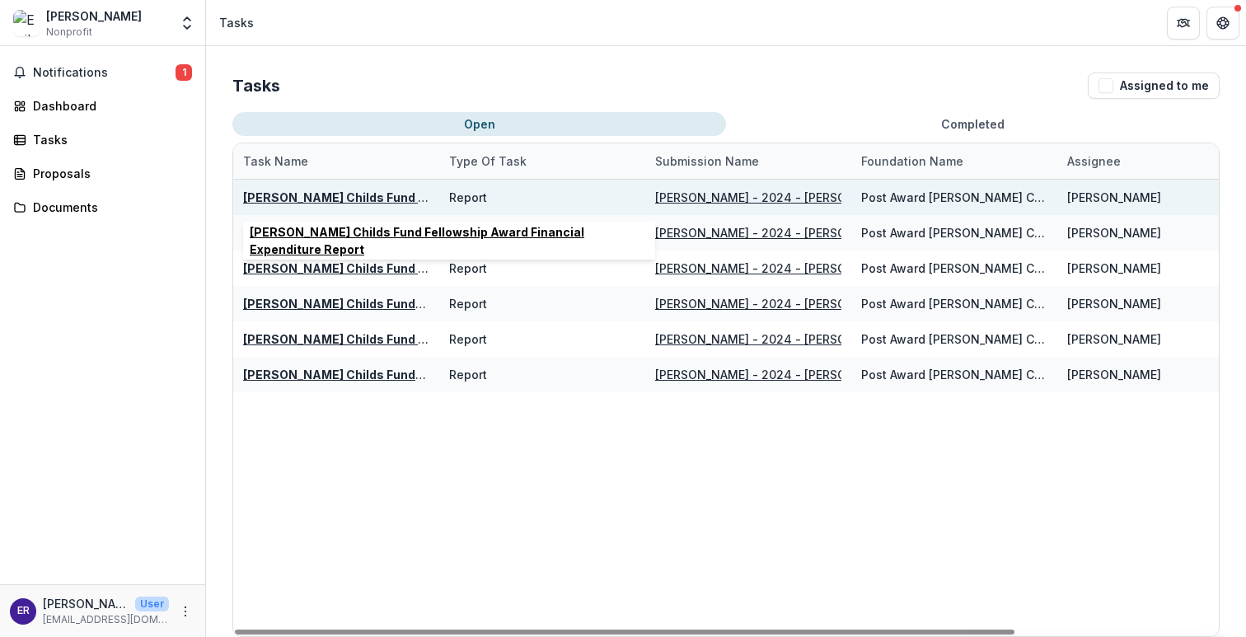
click at [404, 198] on u "[PERSON_NAME] Childs Fund Fellowship Award Financial Expenditure Report" at bounding box center [468, 197] width 451 height 14
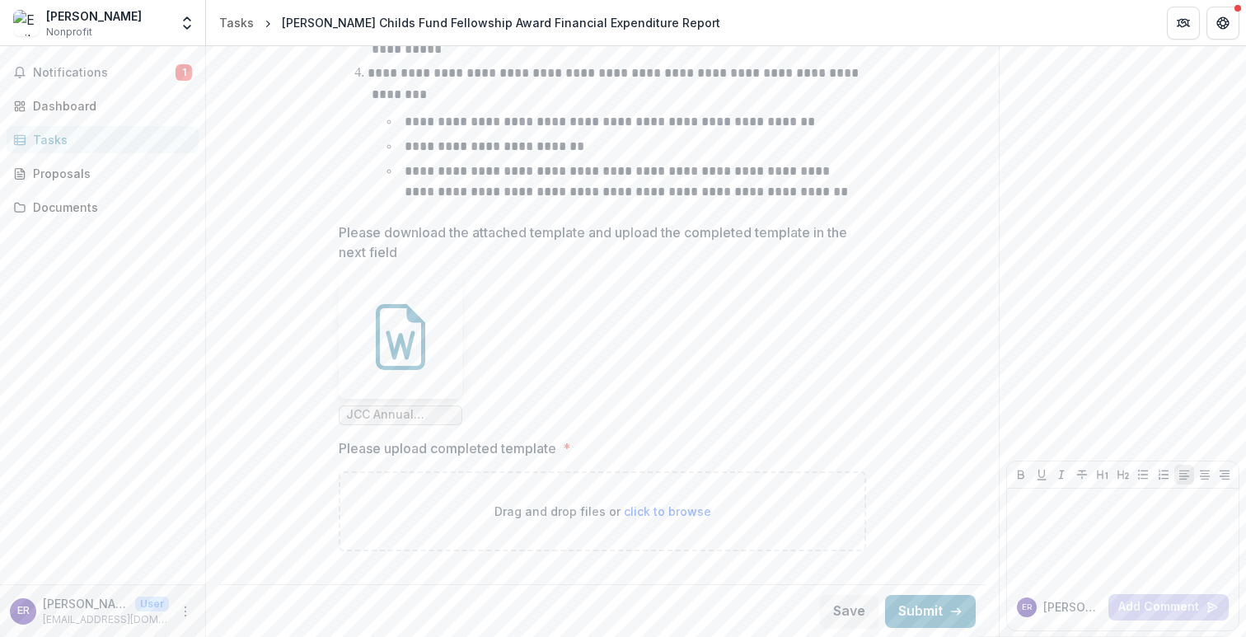
scroll to position [658, 0]
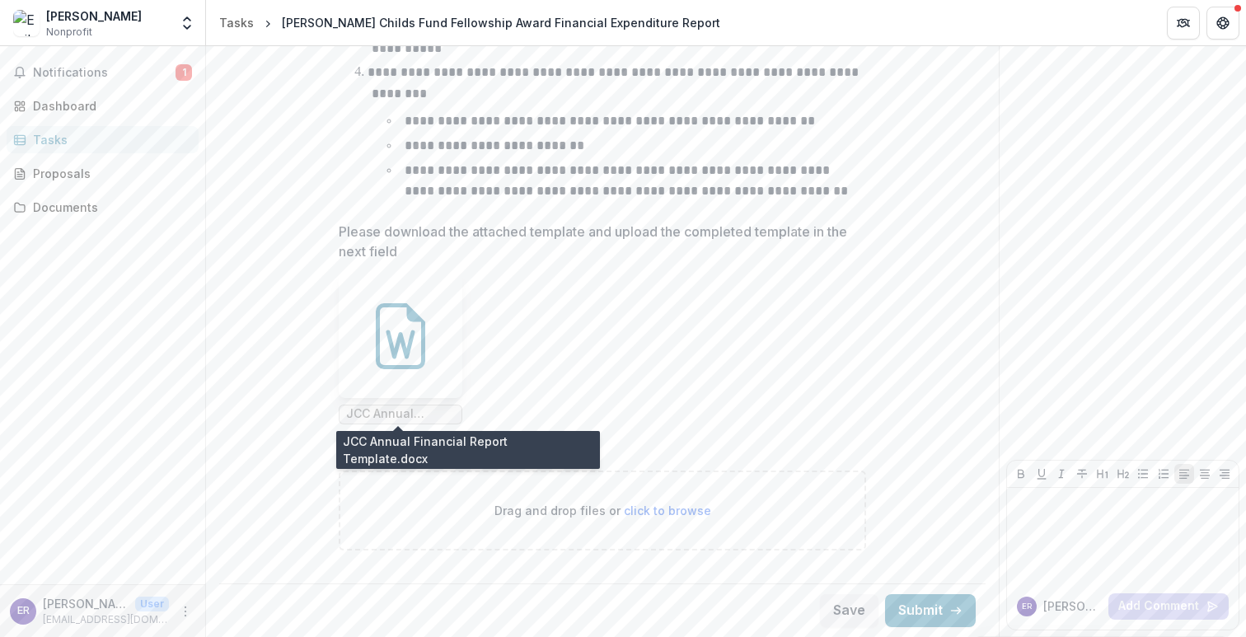
click at [428, 409] on span "JCC Annual Financial Report Template.docx" at bounding box center [400, 414] width 109 height 14
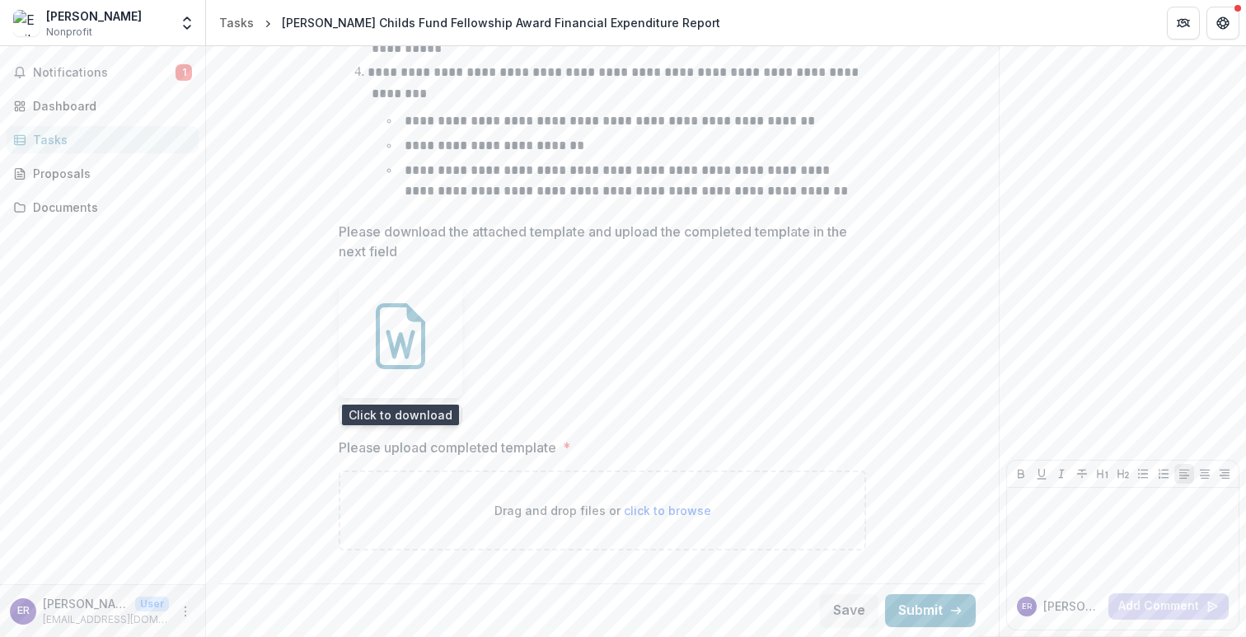
click at [417, 343] on icon at bounding box center [400, 336] width 66 height 66
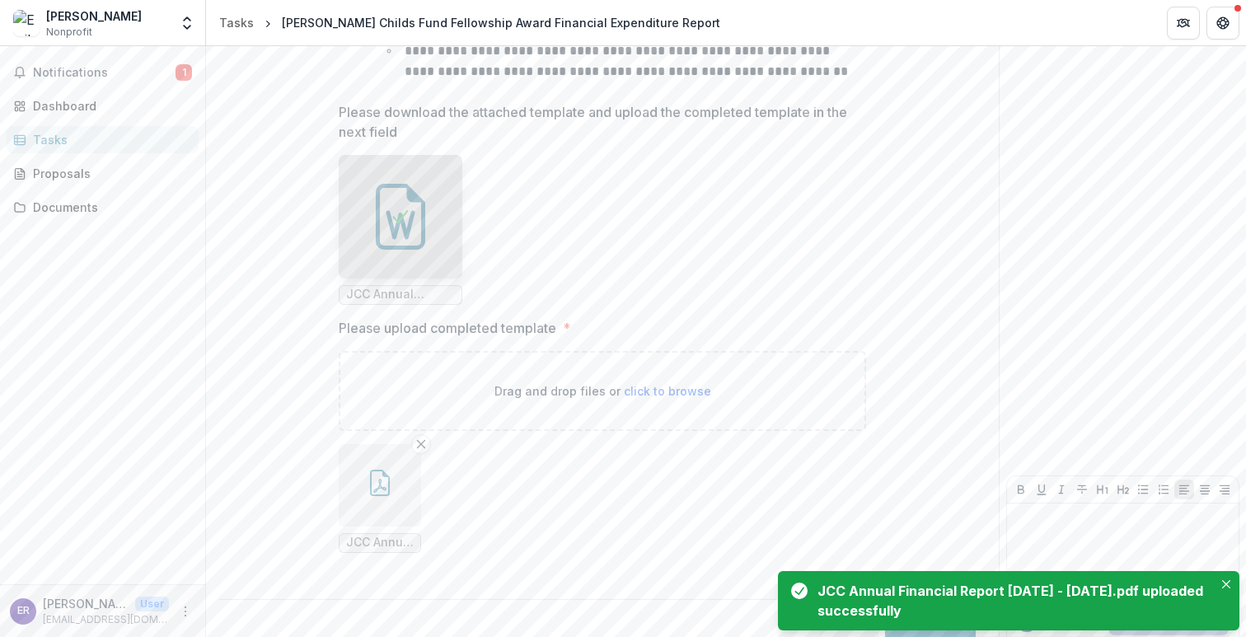
scroll to position [793, 0]
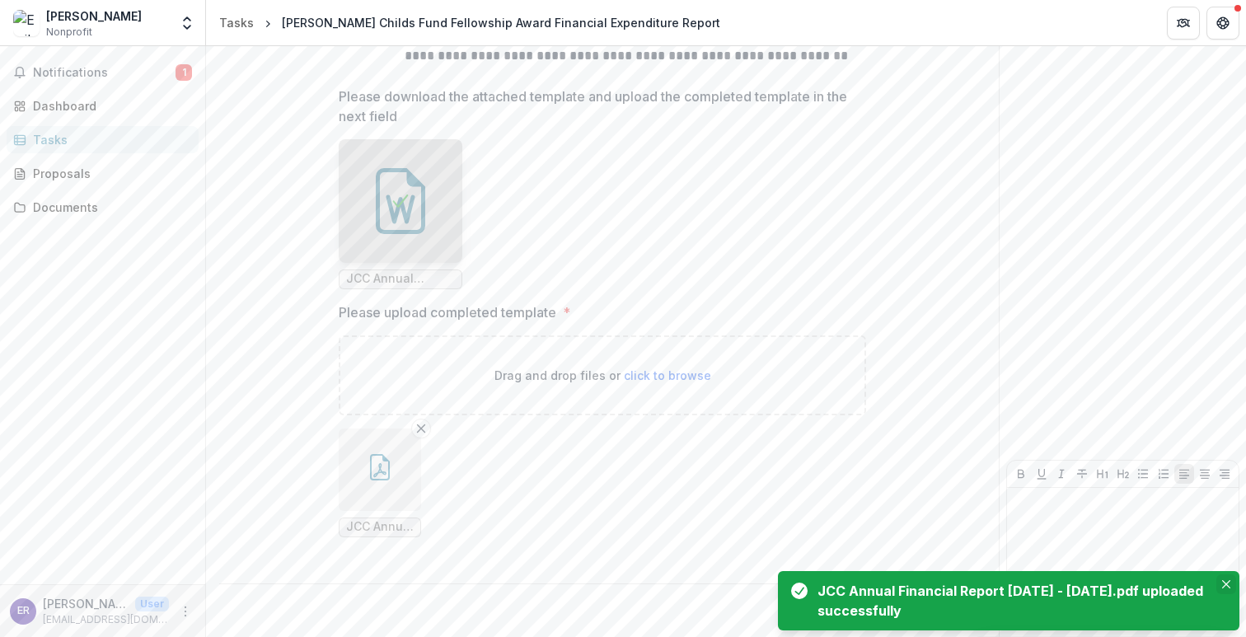
click at [1225, 578] on button "Close" at bounding box center [1226, 584] width 20 height 20
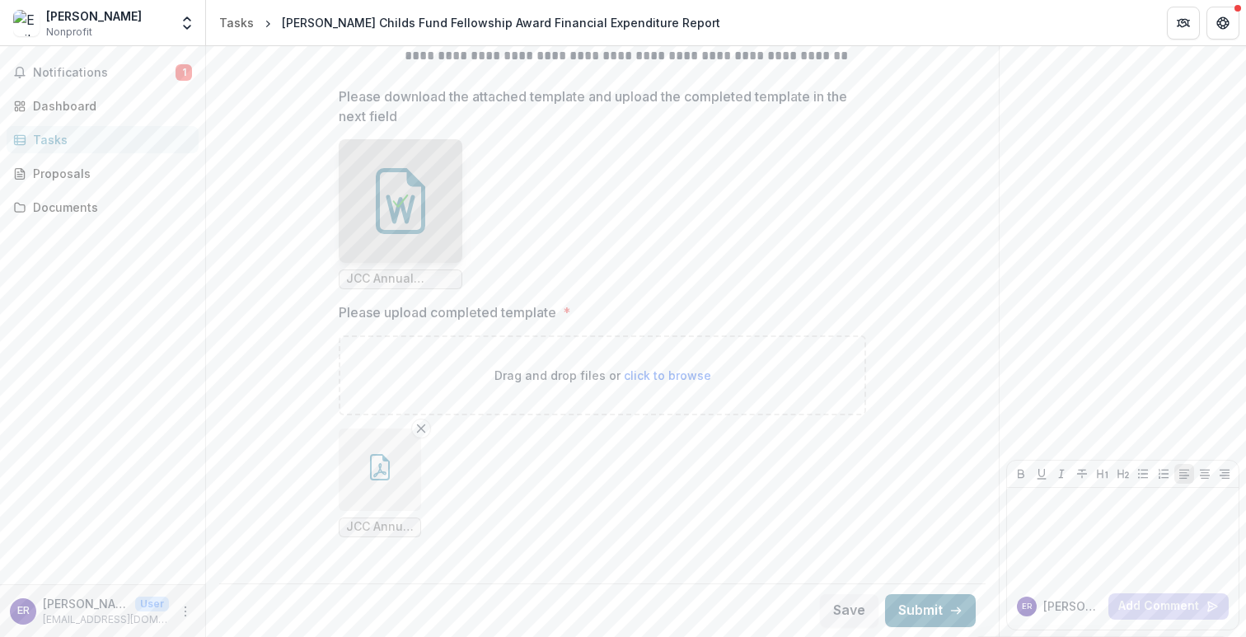
click at [925, 616] on button "Submit" at bounding box center [930, 610] width 91 height 33
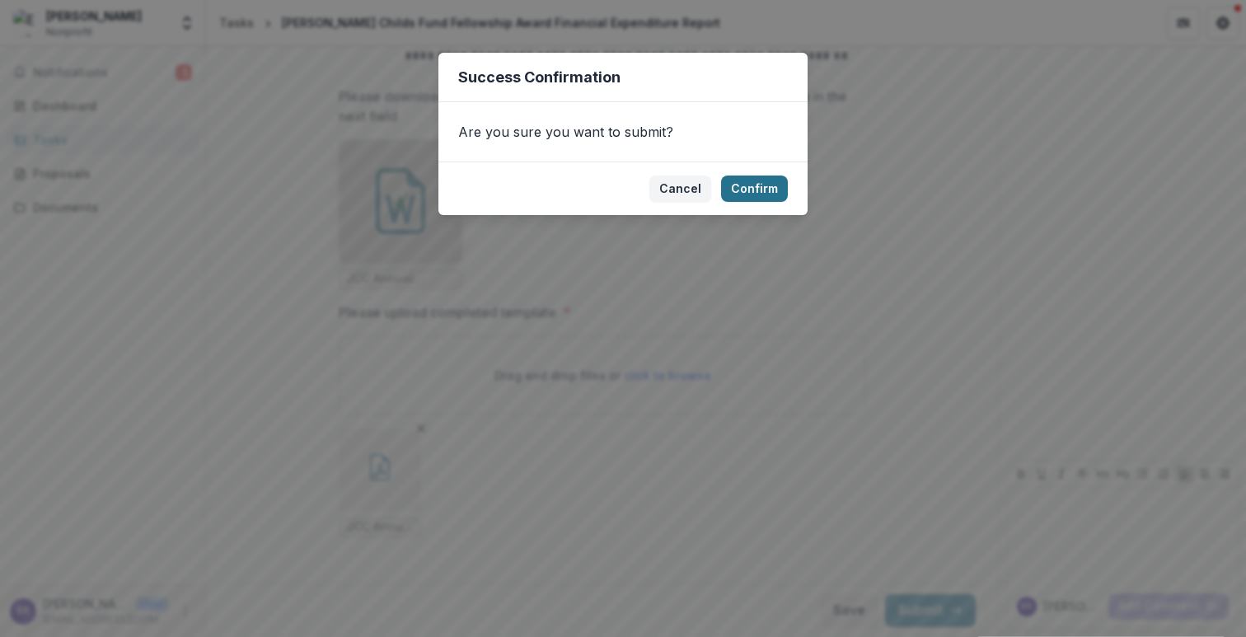
click at [765, 188] on button "Confirm" at bounding box center [754, 188] width 67 height 26
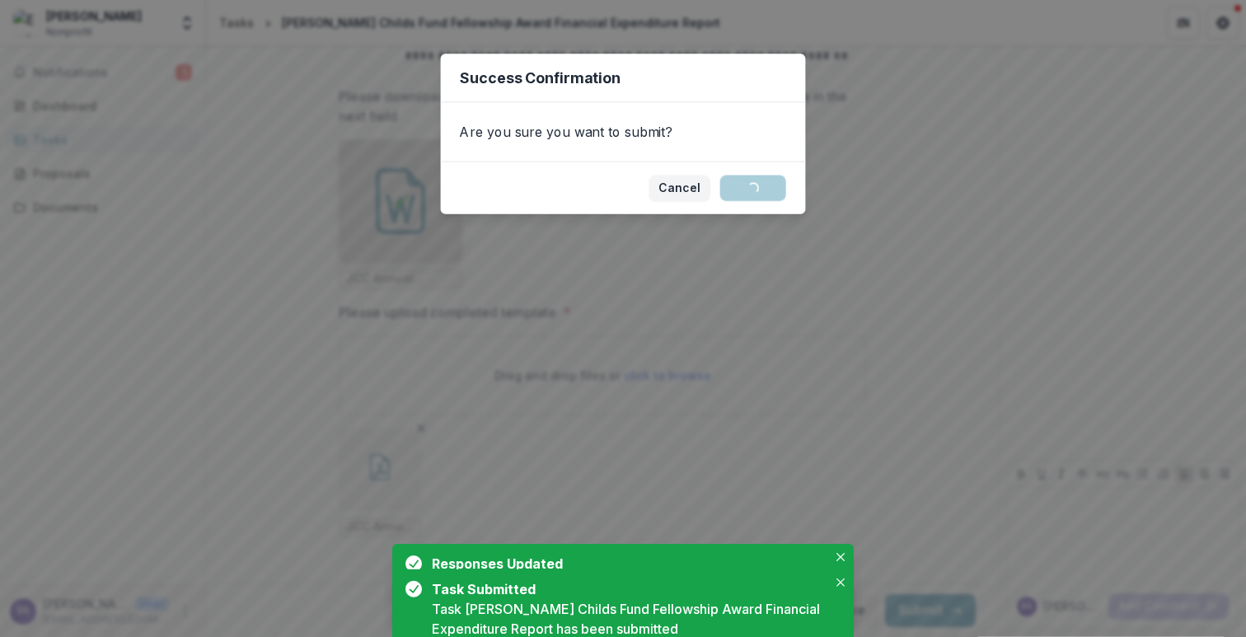
scroll to position [0, 0]
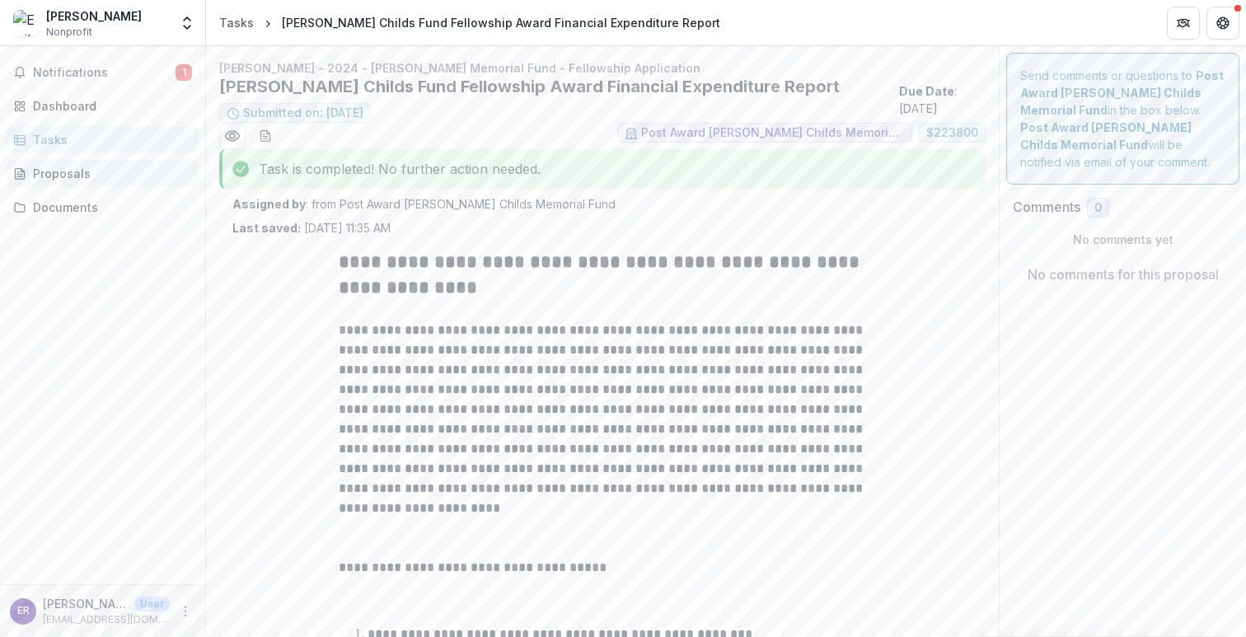
click at [77, 172] on div "Proposals" at bounding box center [109, 173] width 152 height 17
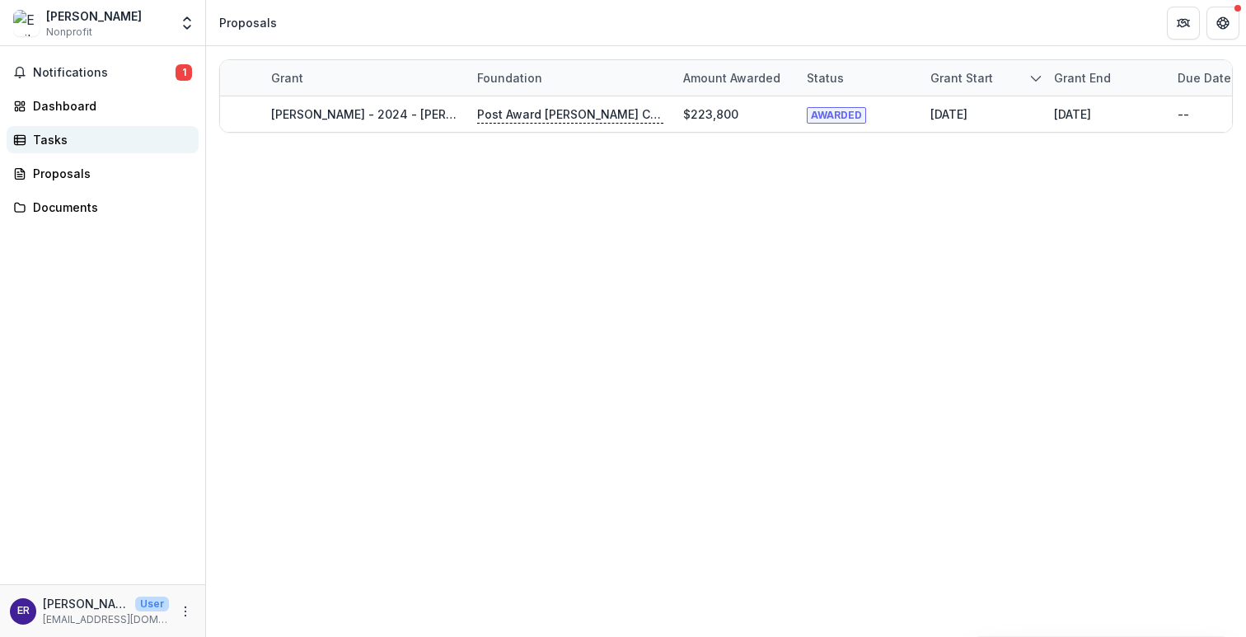
click at [72, 144] on div "Tasks" at bounding box center [109, 139] width 152 height 17
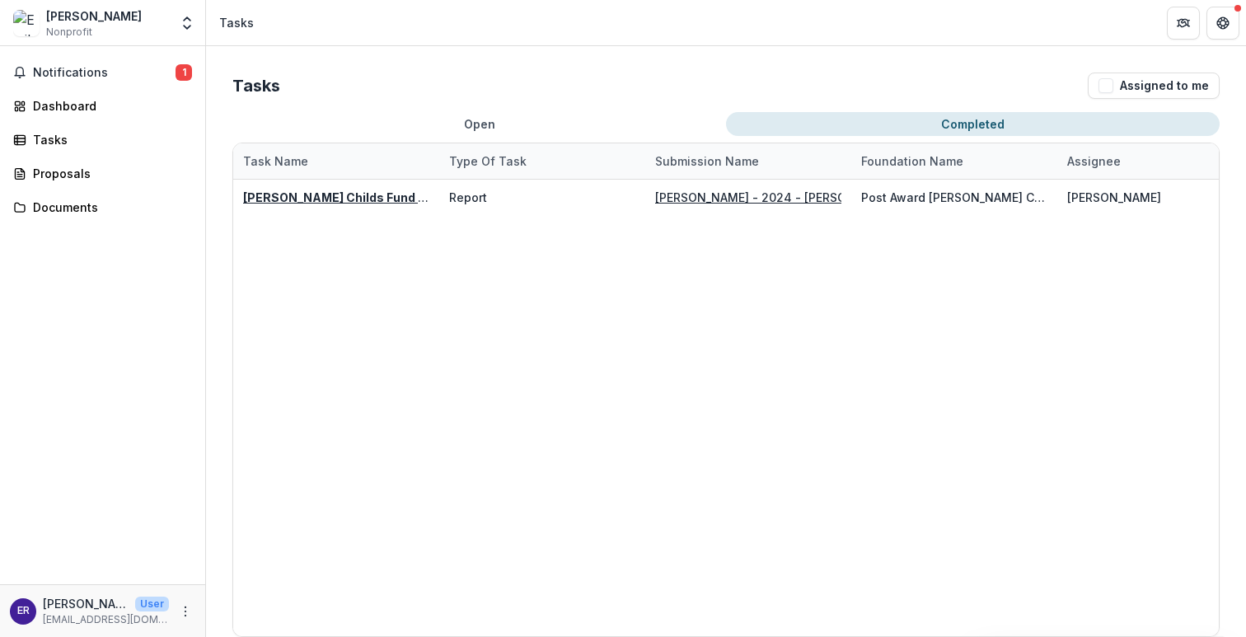
click at [947, 118] on button "Completed" at bounding box center [973, 124] width 494 height 24
click at [63, 176] on div "Proposals" at bounding box center [109, 173] width 152 height 17
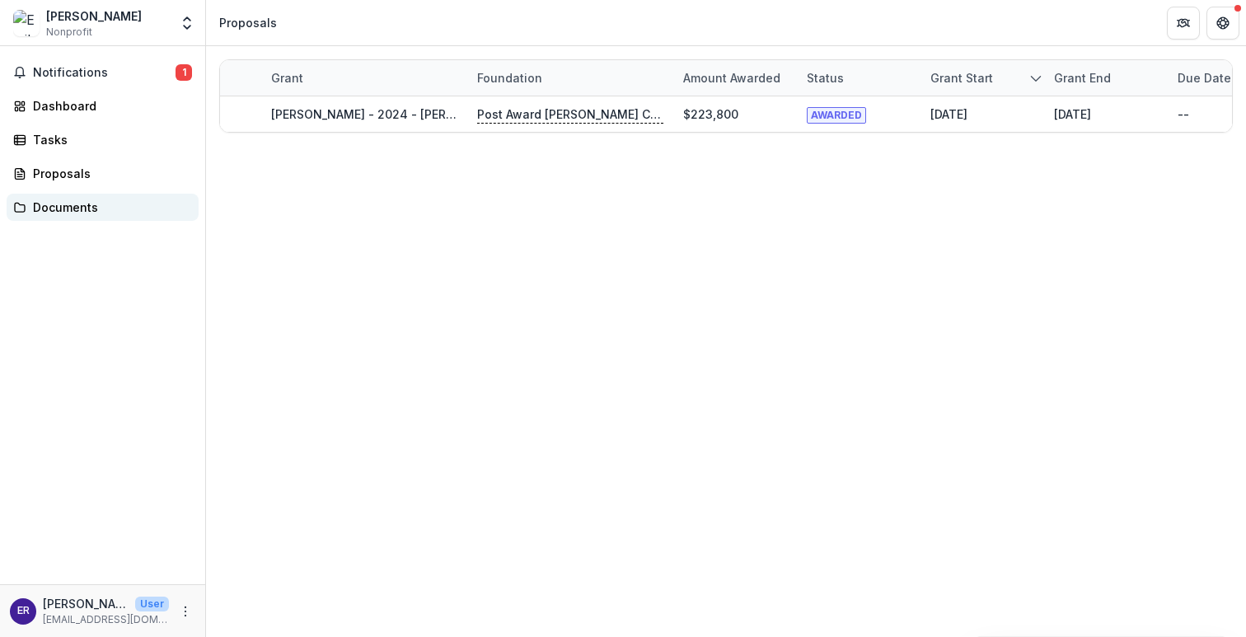
click at [69, 212] on div "Documents" at bounding box center [109, 207] width 152 height 17
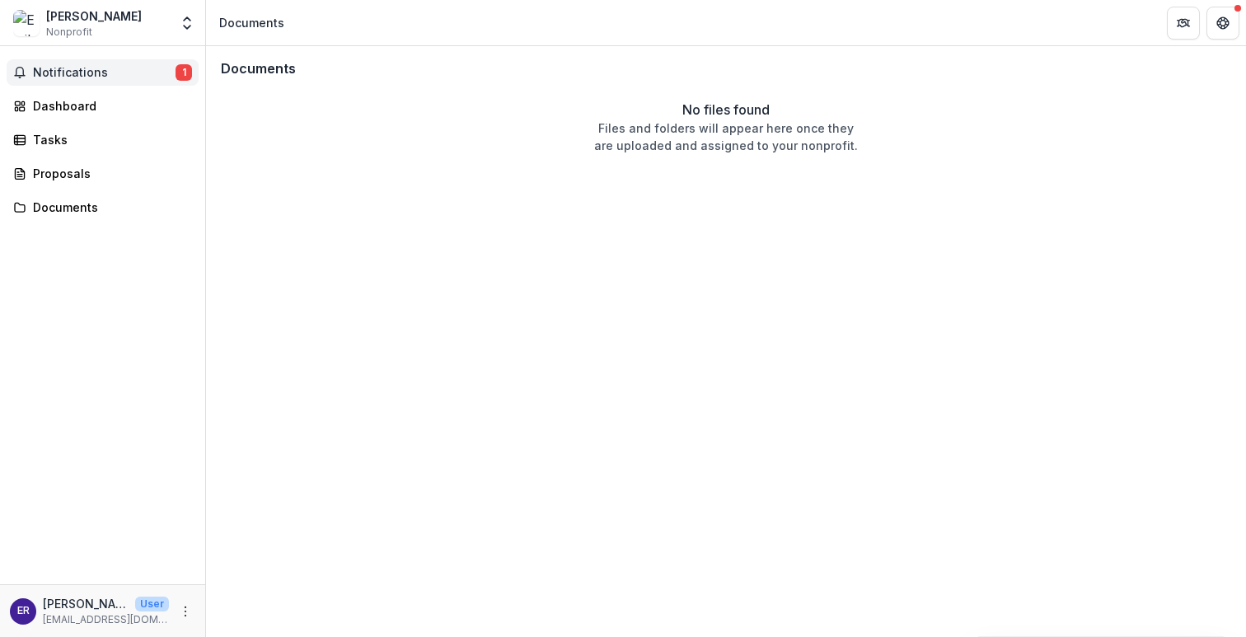
click at [64, 74] on span "Notifications" at bounding box center [104, 73] width 143 height 14
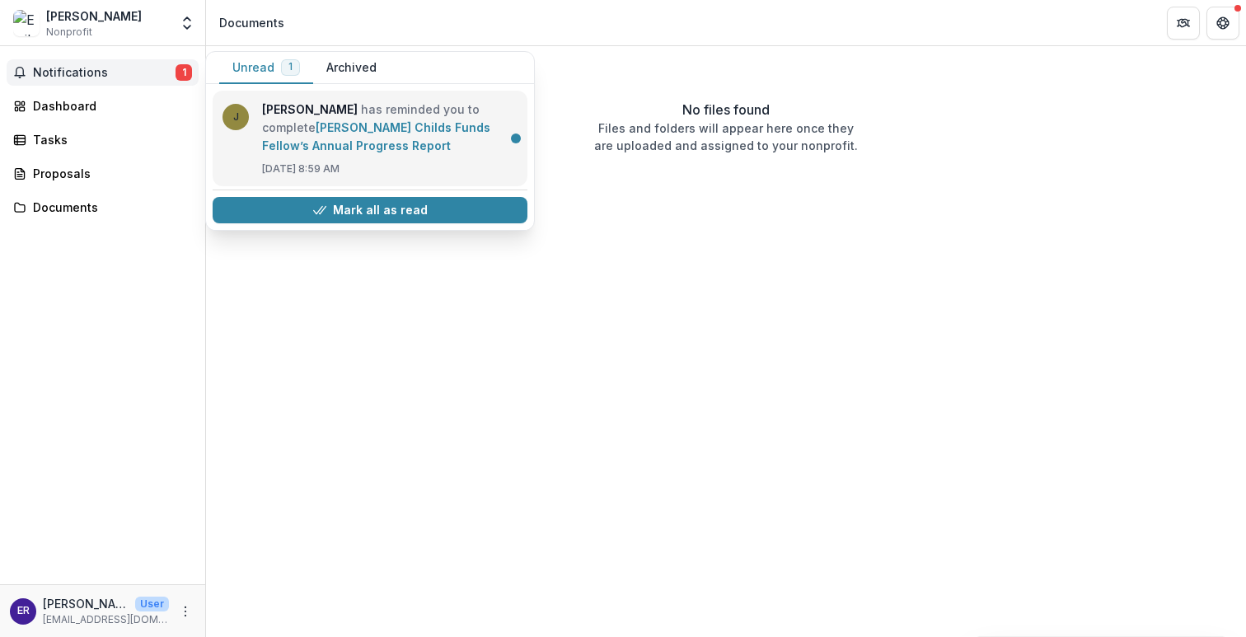
click at [307, 120] on link "[PERSON_NAME] Childs Funds Fellow’s Annual Progress Report" at bounding box center [376, 136] width 228 height 32
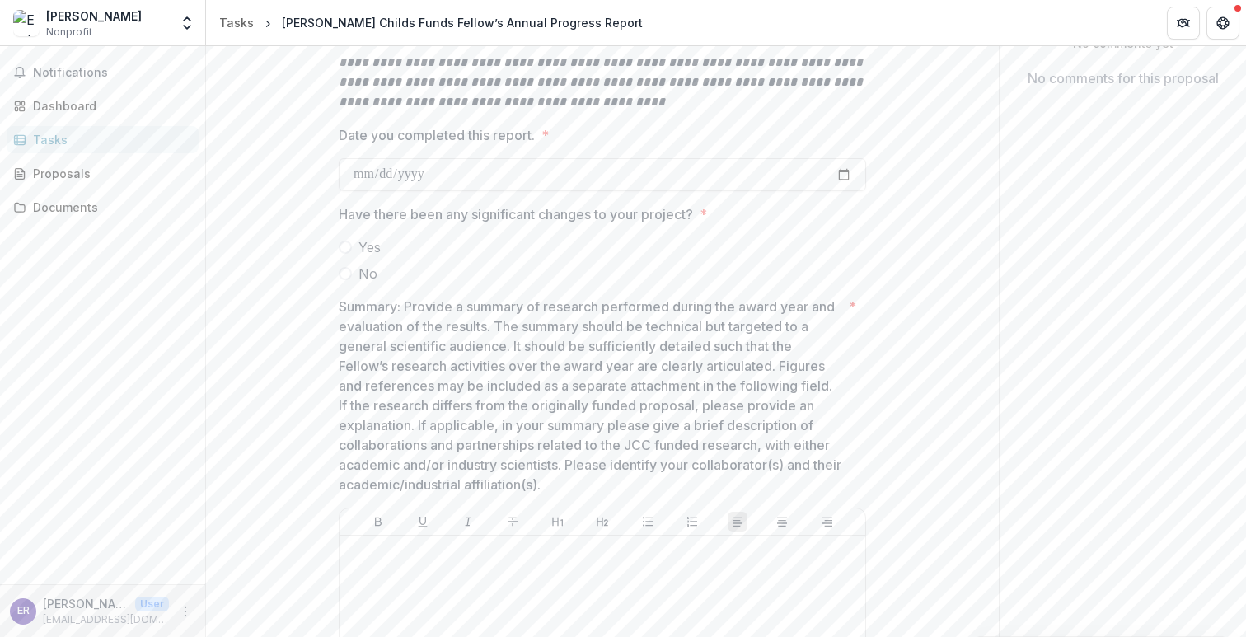
scroll to position [201, 0]
click at [401, 165] on input "Date you completed this report. *" at bounding box center [602, 169] width 527 height 33
click at [355, 166] on input "Date you completed this report. *" at bounding box center [602, 169] width 527 height 33
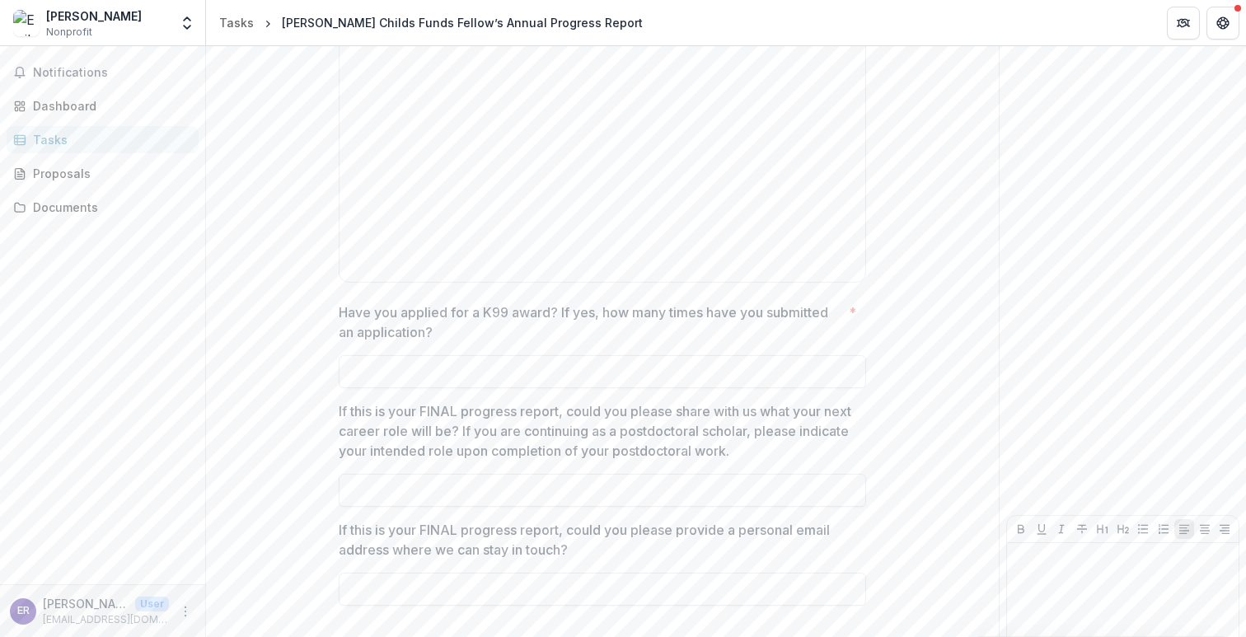
scroll to position [2150, 0]
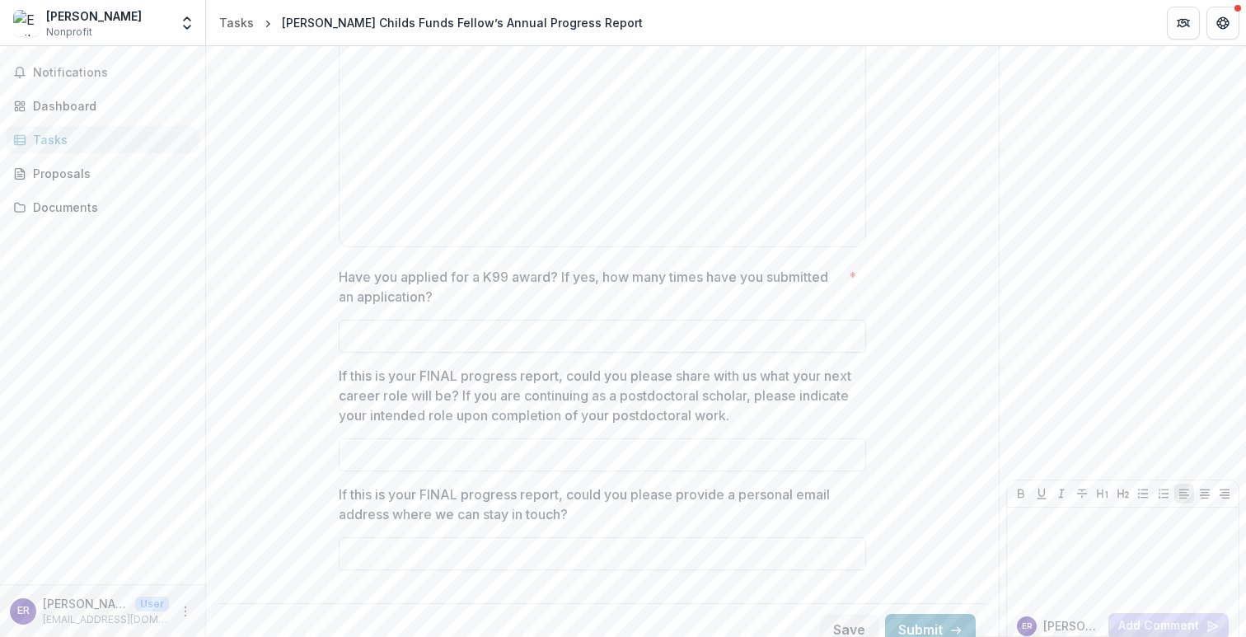
click at [588, 320] on input "Have you applied for a K99 award? If yes, how many times have you submitted an …" at bounding box center [602, 336] width 527 height 33
click at [482, 320] on input "**********" at bounding box center [602, 336] width 527 height 33
drag, startPoint x: 463, startPoint y: 302, endPoint x: 442, endPoint y: 300, distance: 20.7
click at [442, 320] on input "**********" at bounding box center [602, 336] width 527 height 33
drag, startPoint x: 476, startPoint y: 316, endPoint x: 462, endPoint y: 312, distance: 14.4
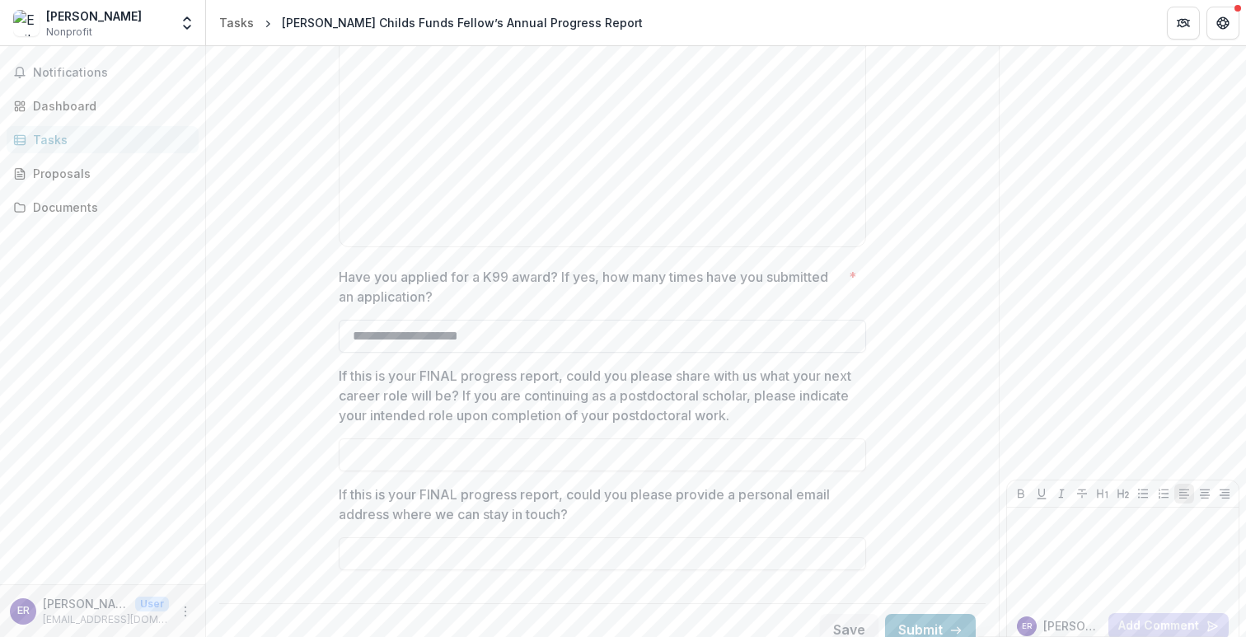
click at [462, 320] on input "**********" at bounding box center [602, 336] width 527 height 33
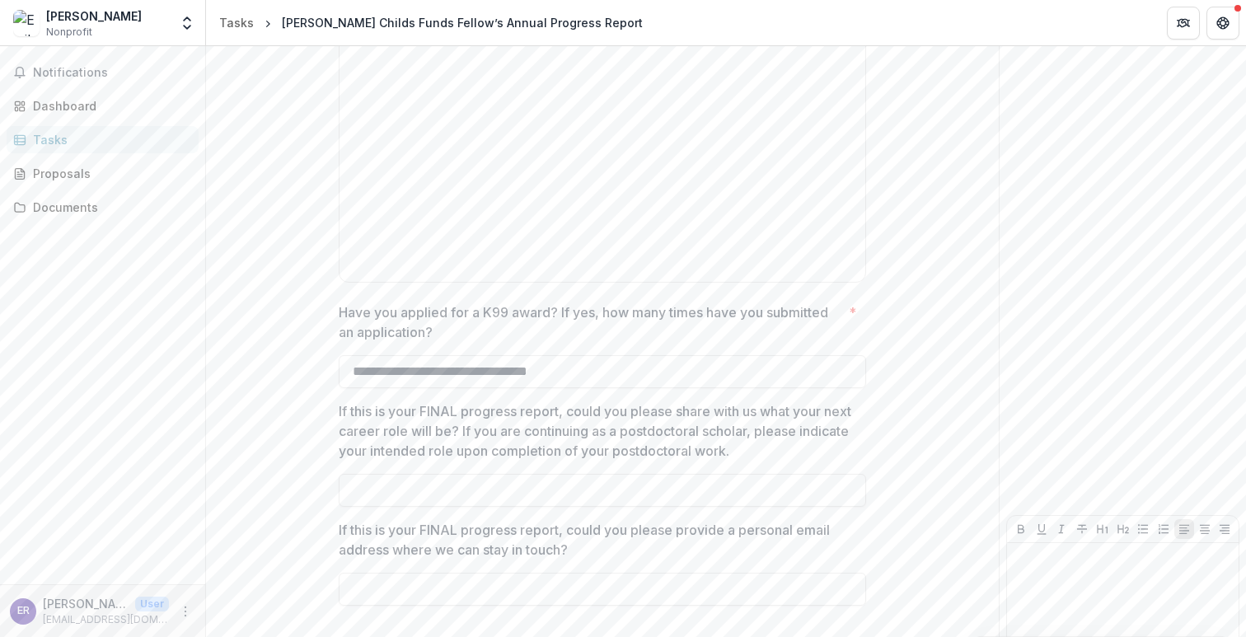
scroll to position [2113, 0]
type input "**********"
click at [588, 475] on input "If this is your FINAL progress report, could you please share with us what your…" at bounding box center [602, 491] width 527 height 33
type input "***"
click at [608, 581] on input "If this is your FINAL progress report, could you please provide a personal emai…" at bounding box center [602, 589] width 527 height 33
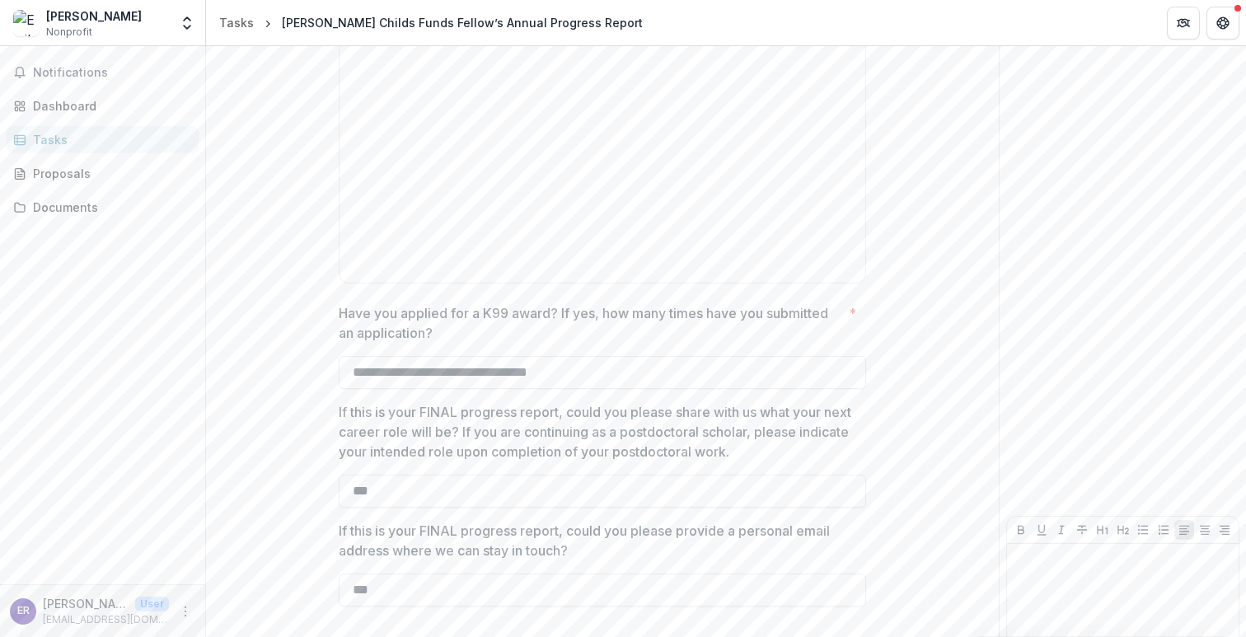
type input "***"
click at [587, 528] on p "If this is your FINAL progress report, could you please provide a personal emai…" at bounding box center [597, 541] width 517 height 40
click at [587, 573] on input "***" at bounding box center [602, 589] width 527 height 33
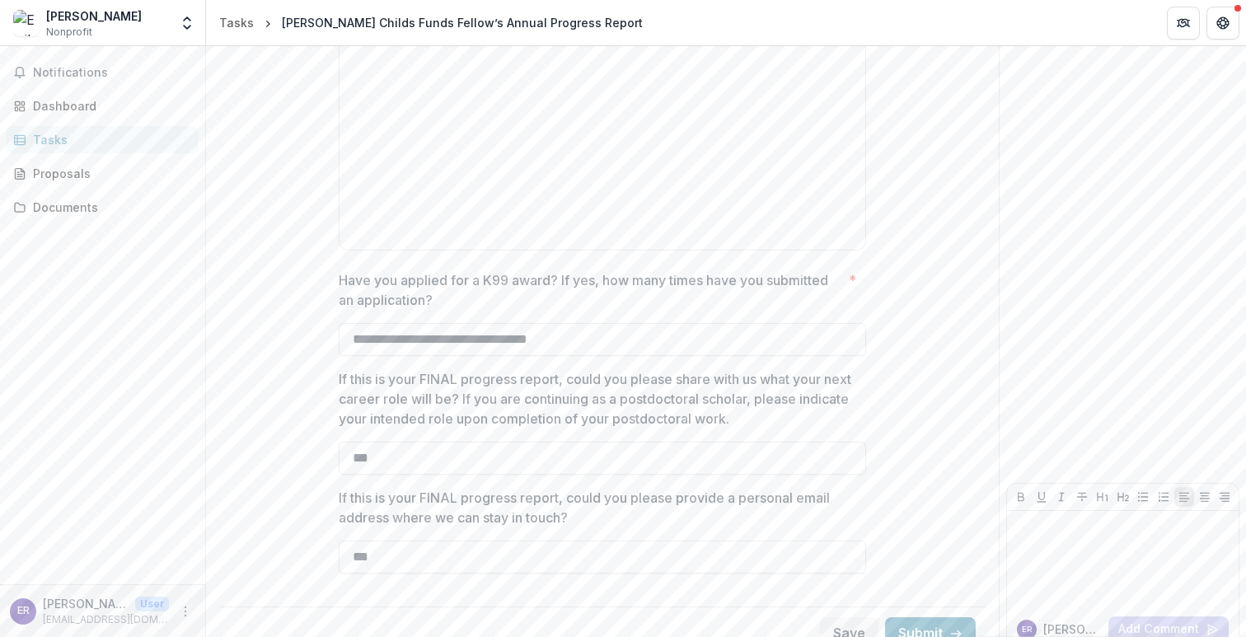
scroll to position [2150, 0]
click at [517, 267] on p "Have you applied for a K99 award? If yes, how many times have you submitted an …" at bounding box center [590, 287] width 503 height 40
click at [517, 320] on input "**********" at bounding box center [602, 336] width 527 height 33
drag, startPoint x: 391, startPoint y: 438, endPoint x: 281, endPoint y: 432, distance: 110.6
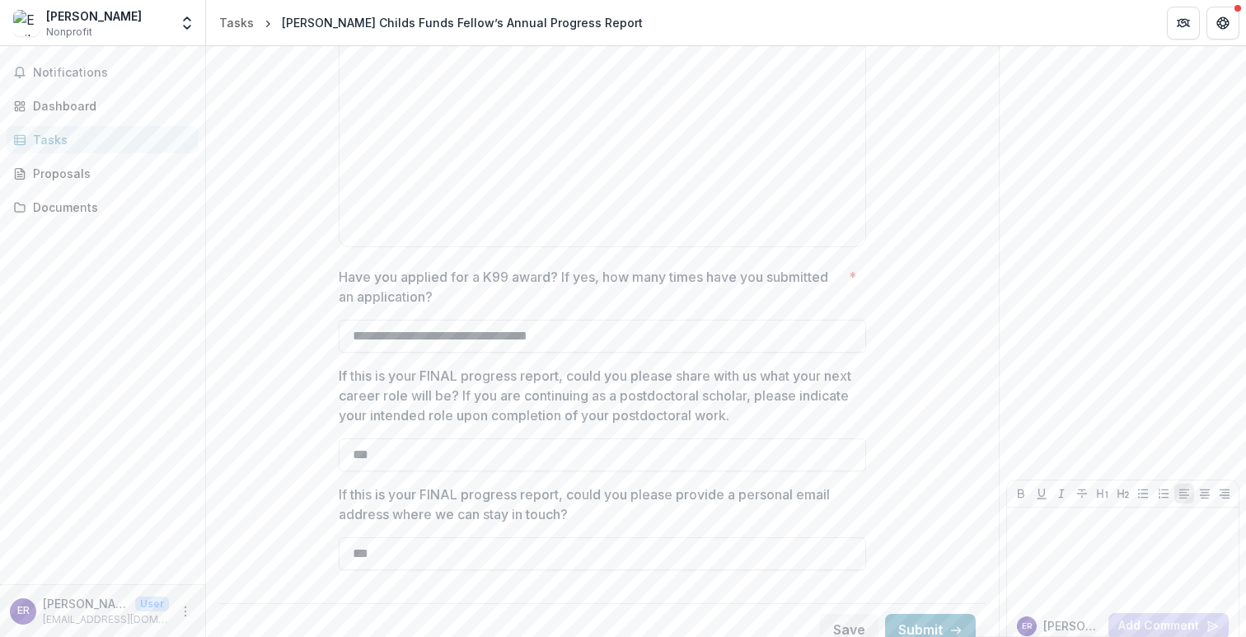
drag, startPoint x: 405, startPoint y: 537, endPoint x: 68, endPoint y: 533, distance: 337.8
click at [88, 532] on main "**********" at bounding box center [623, 341] width 1246 height 591
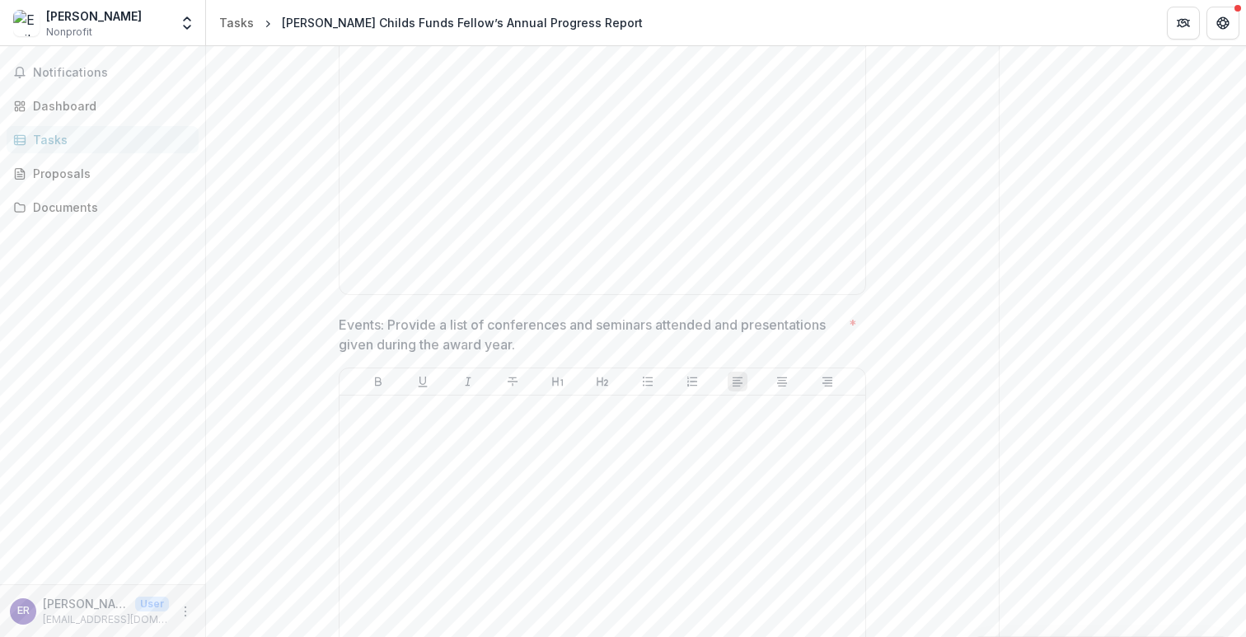
scroll to position [1757, 0]
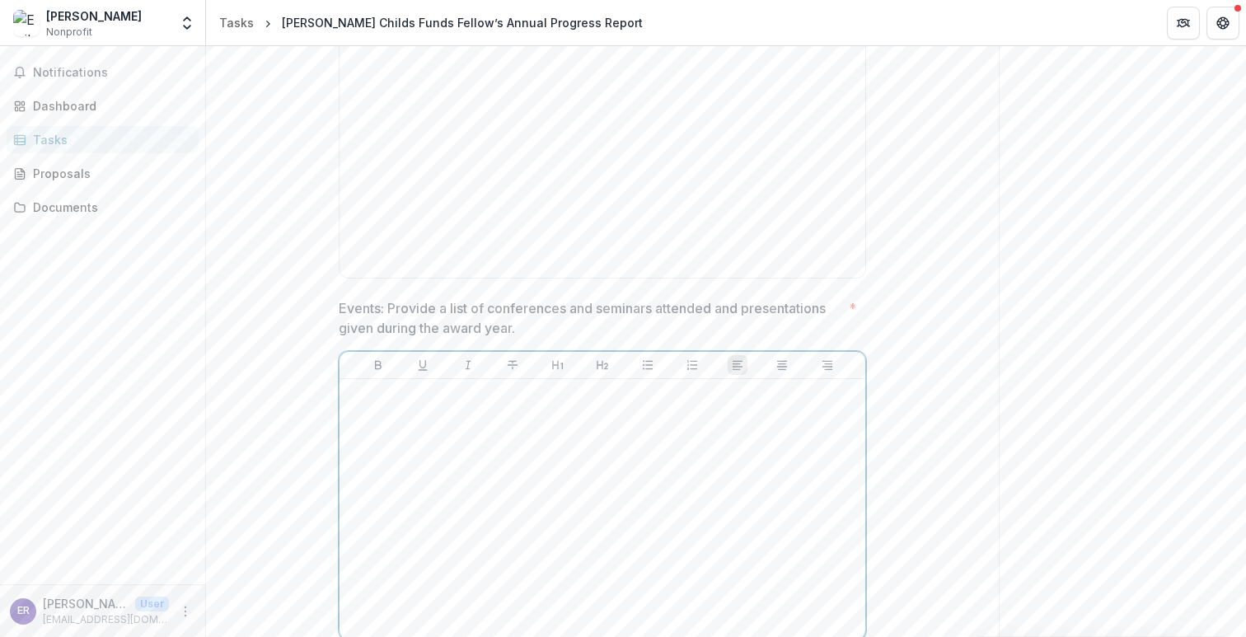
click at [500, 423] on div at bounding box center [602, 509] width 512 height 247
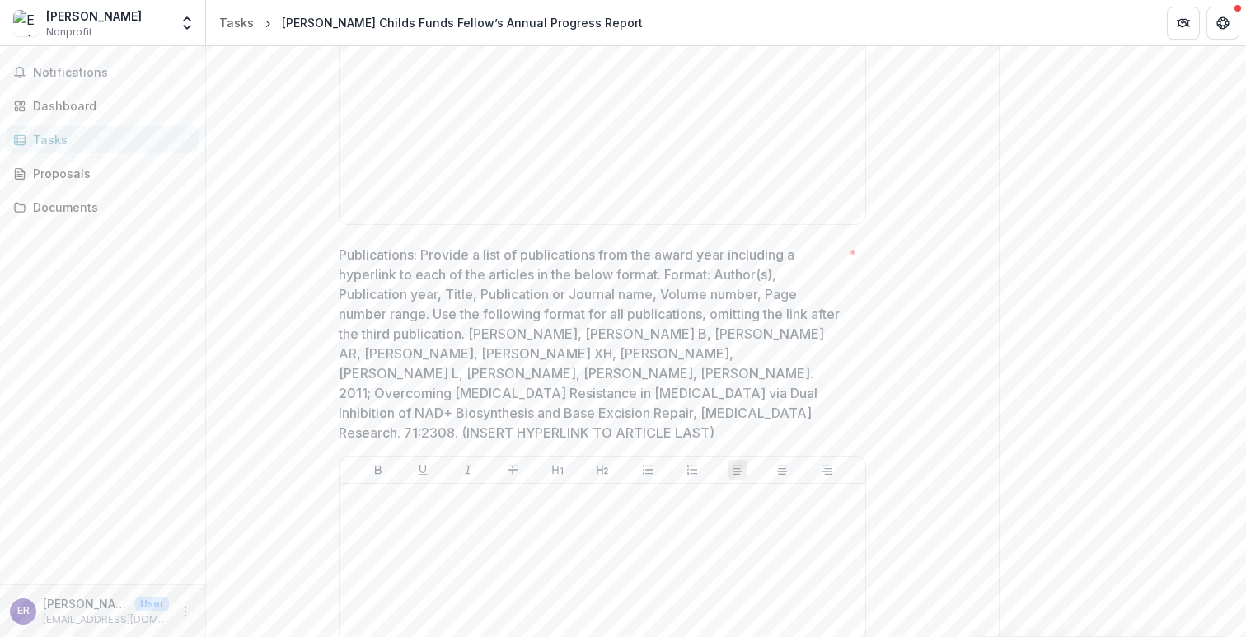
scroll to position [1287, 0]
